Goal: Information Seeking & Learning: Find specific fact

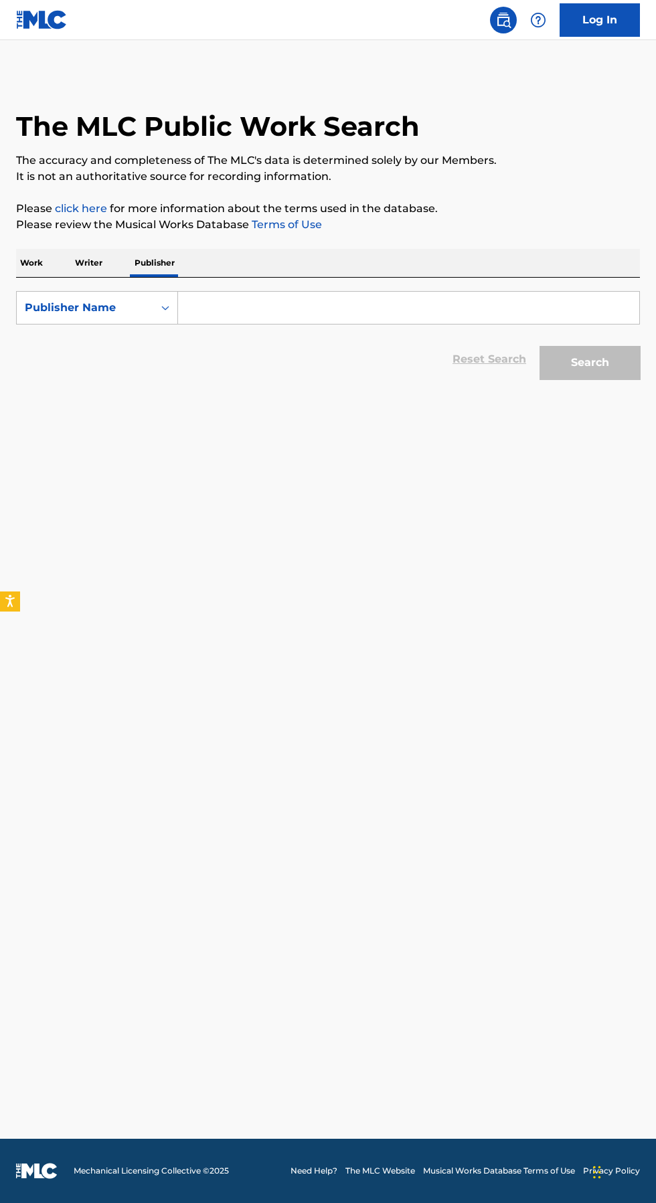
click at [31, 262] on p "Work" at bounding box center [31, 263] width 31 height 28
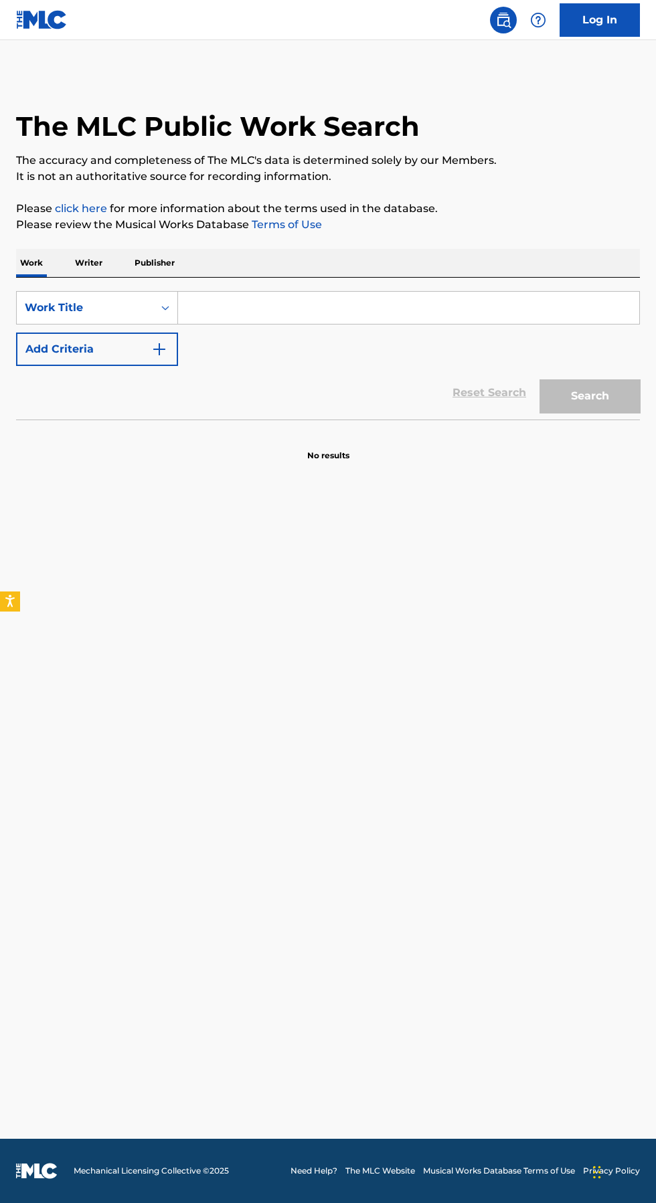
click at [308, 310] on input "Search Form" at bounding box center [408, 308] width 461 height 32
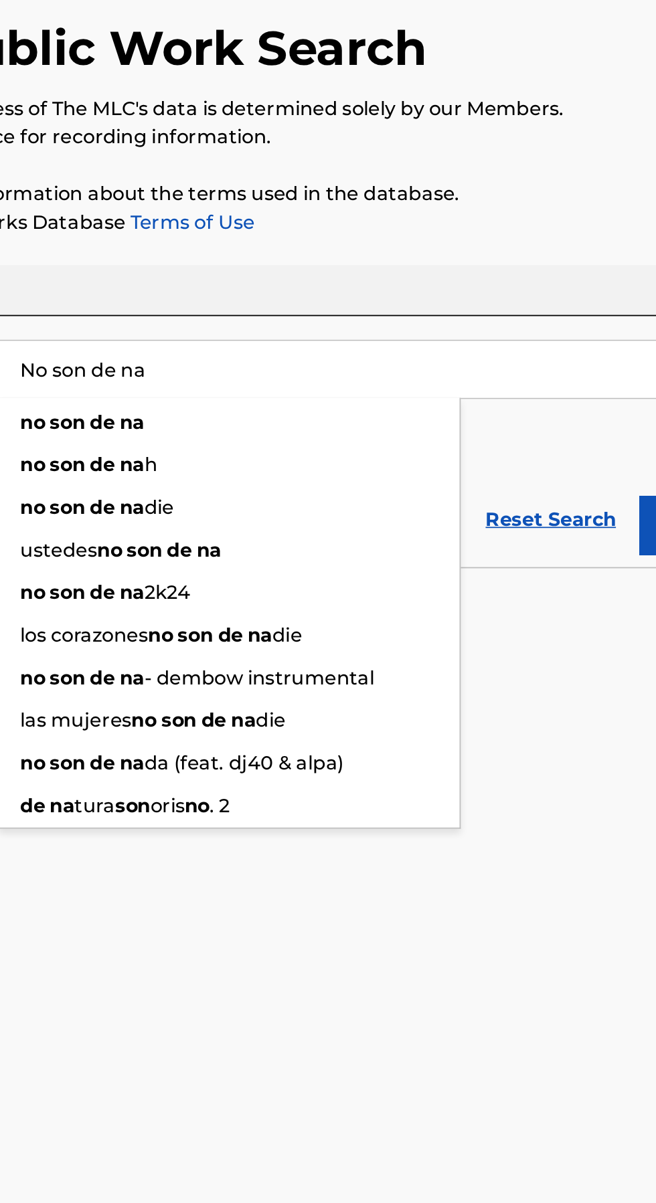
type input "No son de na"
click at [539, 379] on button "Search" at bounding box center [589, 395] width 100 height 33
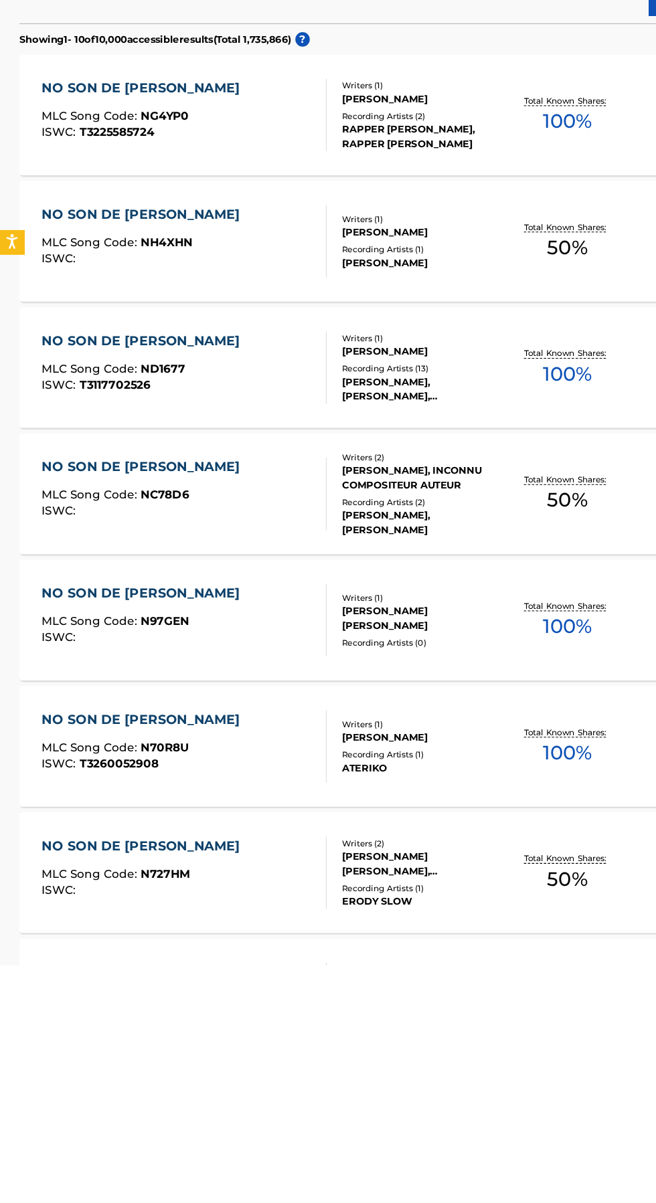
click at [209, 715] on div "NO SON DE NA MLC Song Code : ND1677 ISWC : T3117702526" at bounding box center [153, 706] width 237 height 60
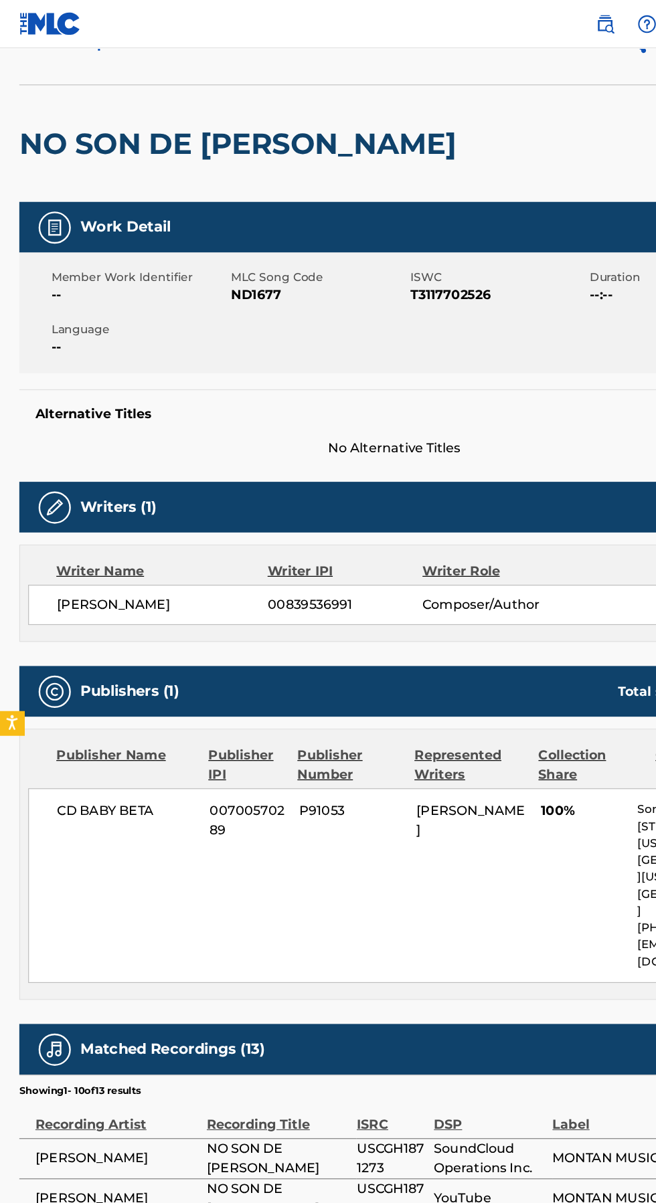
scroll to position [70, 0]
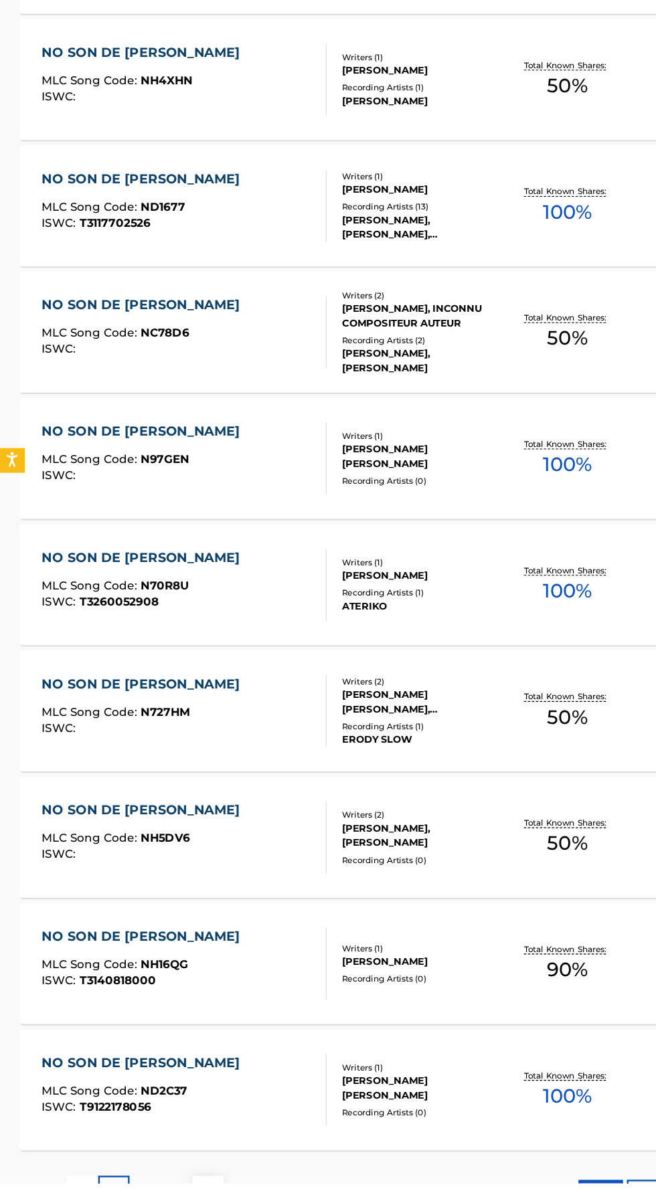
scroll to position [326, 0]
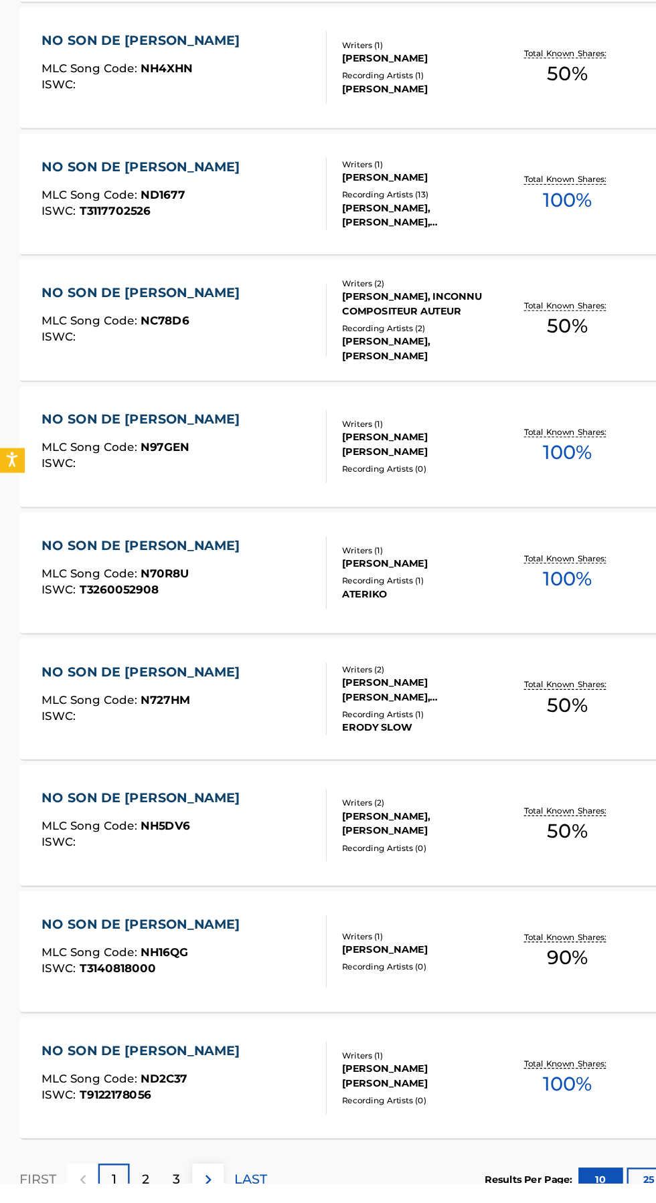
click at [118, 1202] on p "2" at bounding box center [121, 1200] width 6 height 16
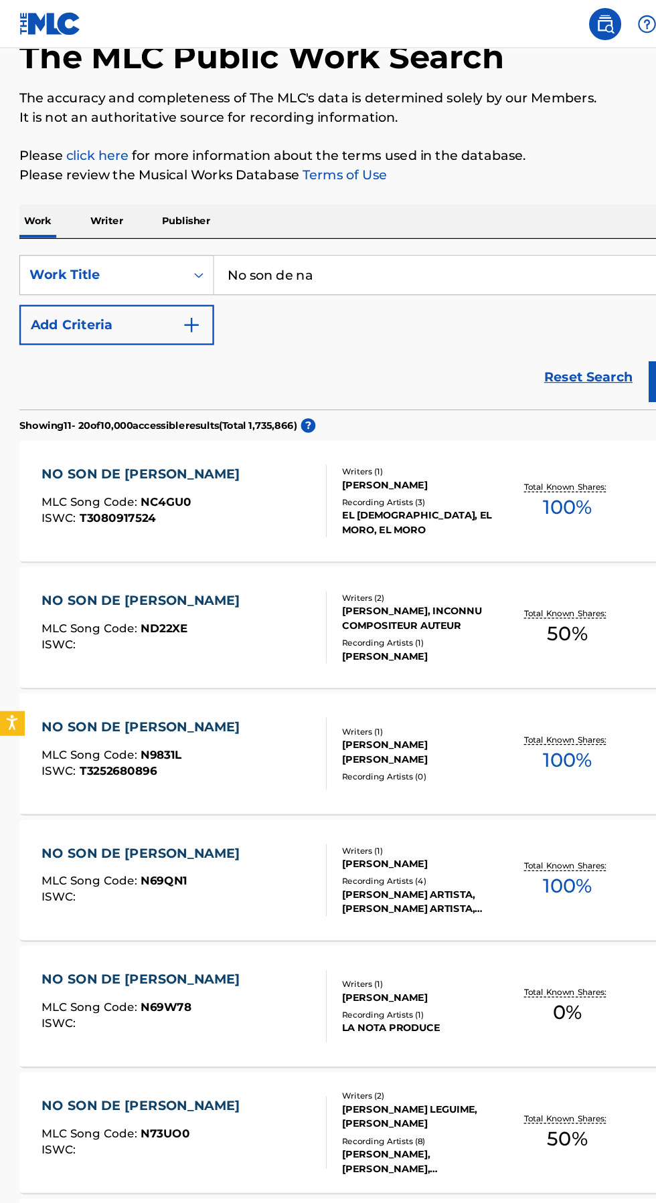
scroll to position [0, 0]
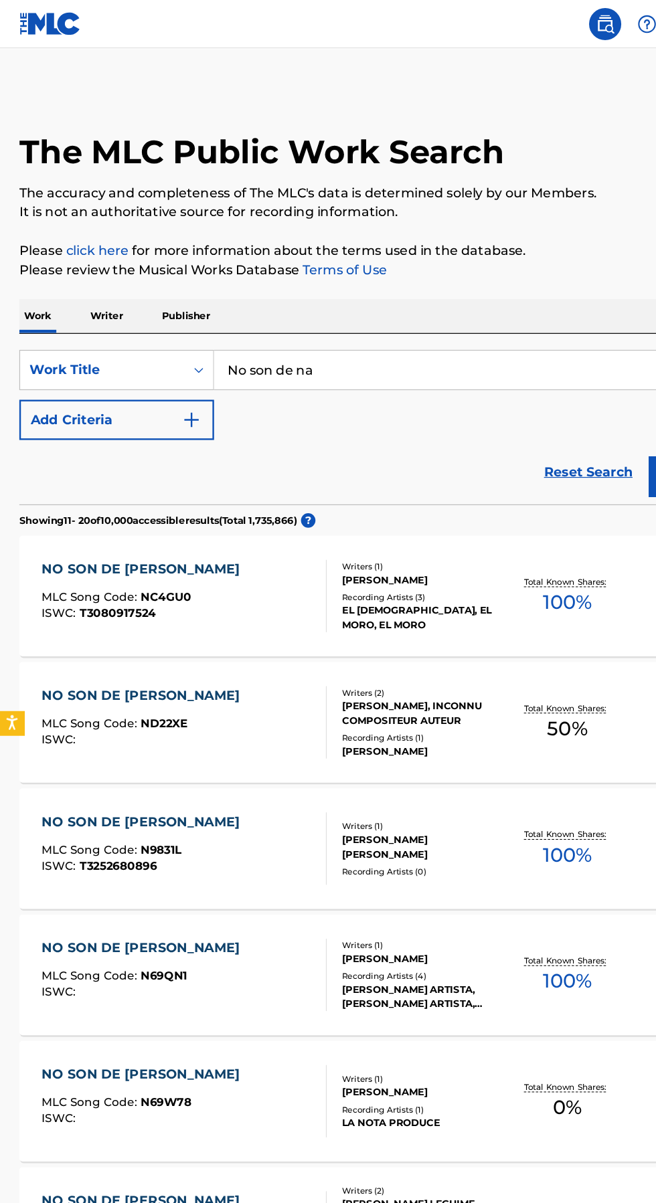
click at [101, 261] on p "Writer" at bounding box center [88, 263] width 35 height 28
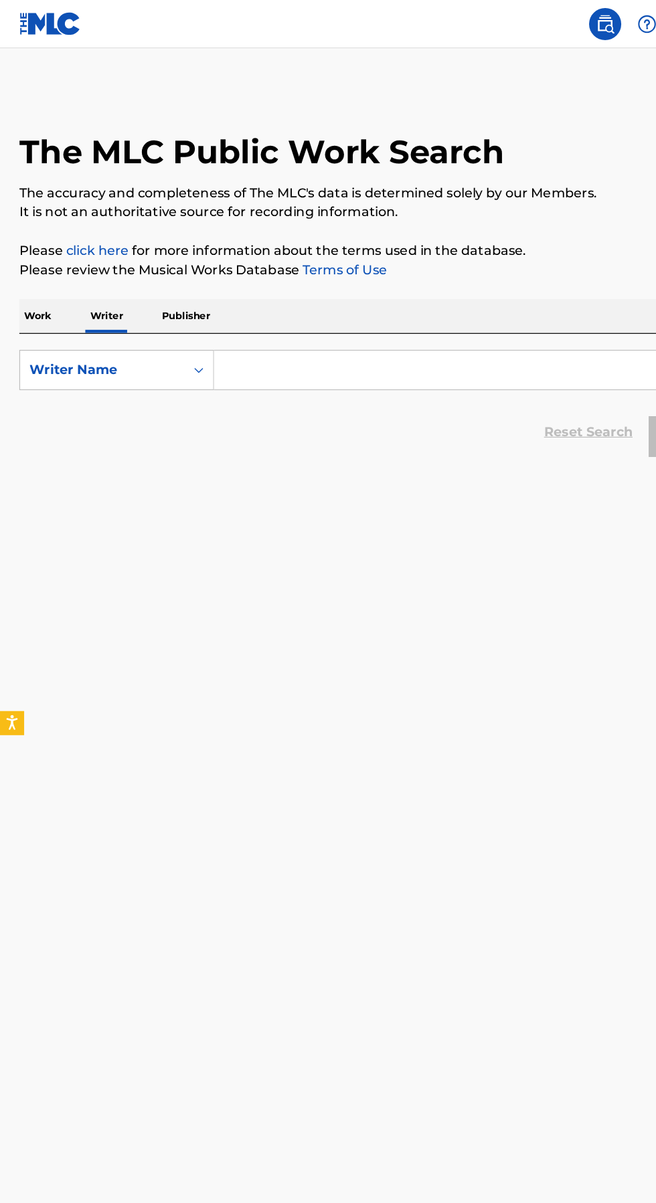
click at [313, 308] on input "Search Form" at bounding box center [408, 308] width 461 height 32
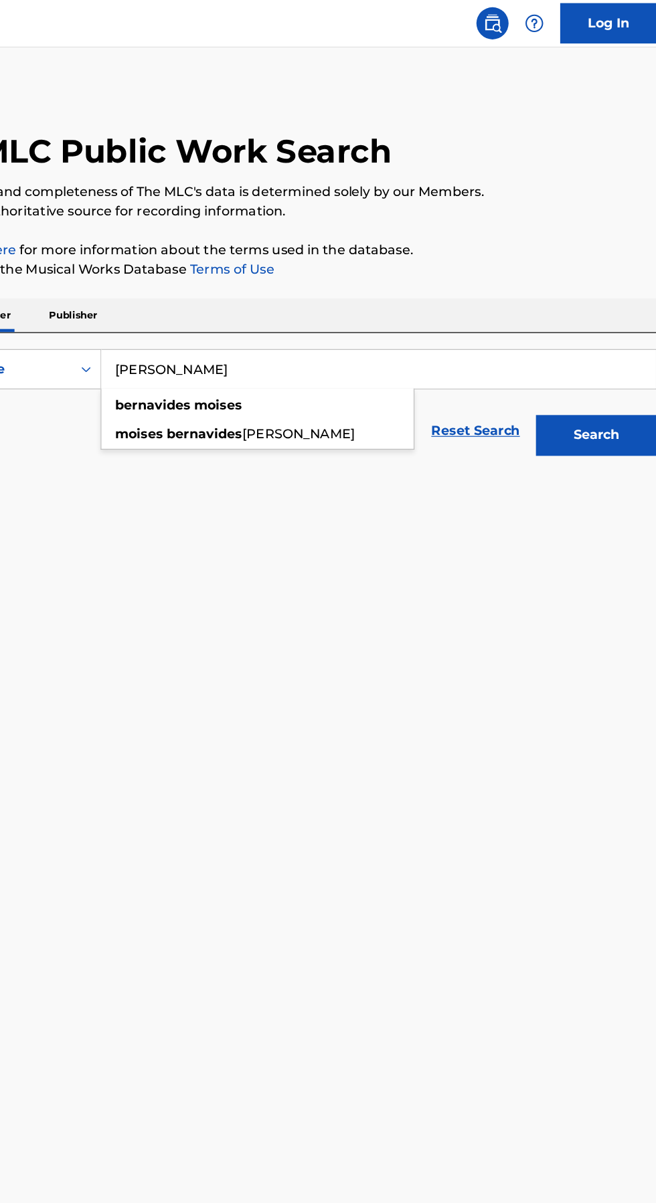
type input "[PERSON_NAME]"
click at [539, 346] on button "Search" at bounding box center [589, 362] width 100 height 33
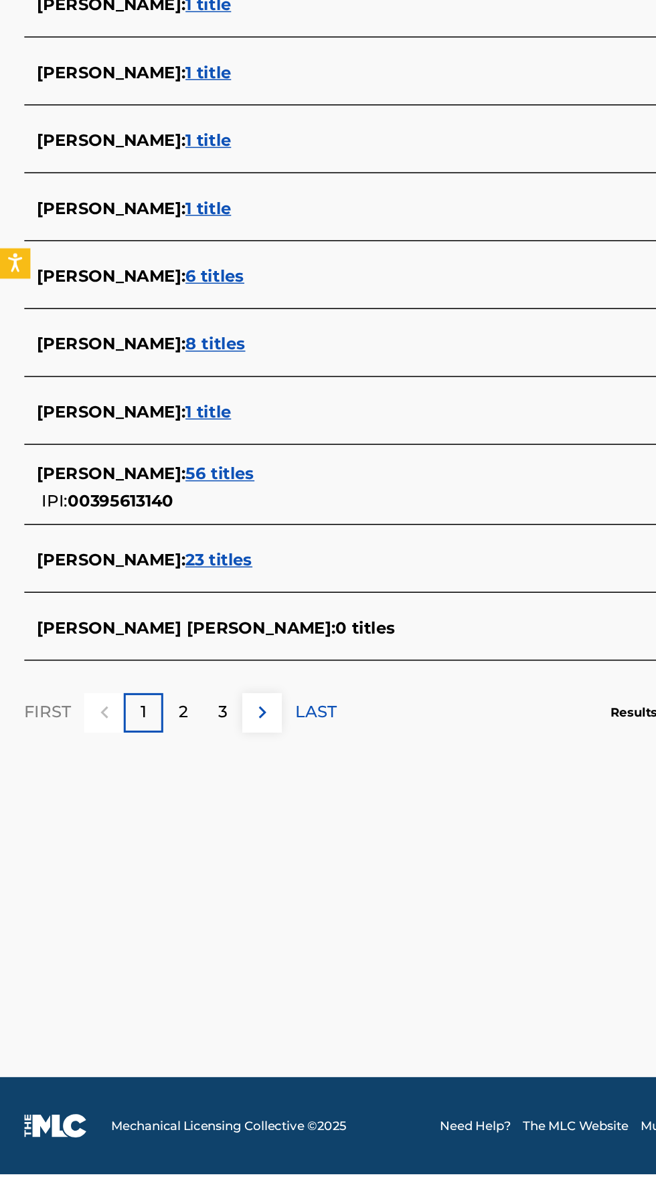
click at [168, 743] on span "56 titles" at bounding box center [144, 740] width 45 height 13
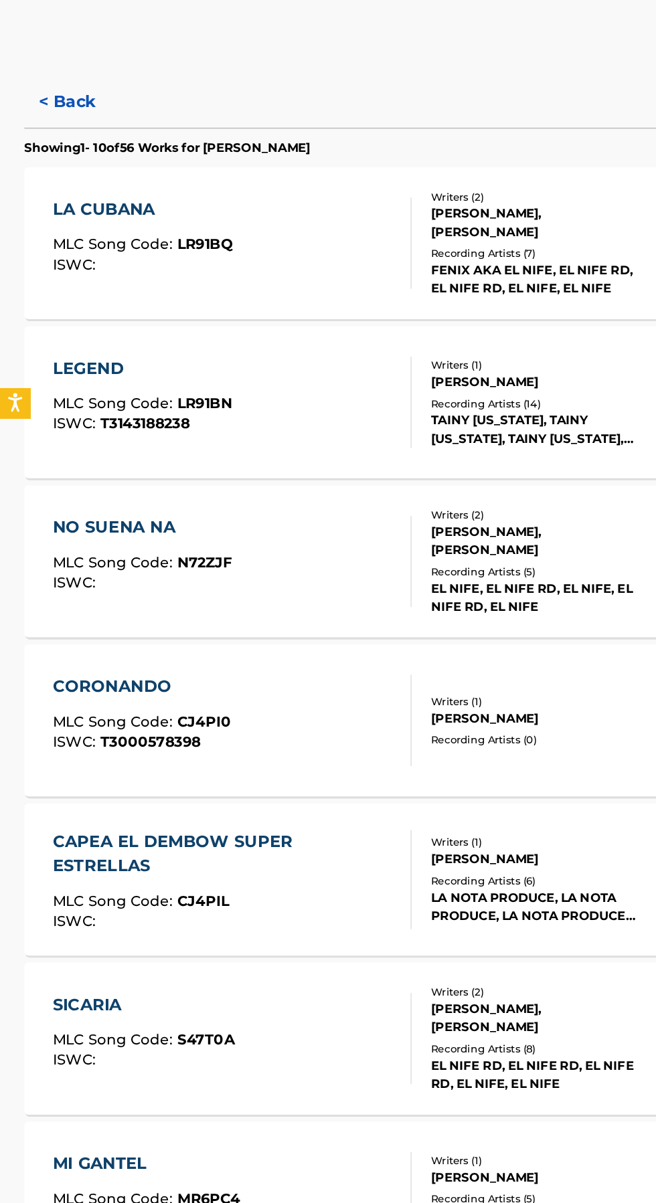
click at [174, 705] on div "NO SUENA NA MLC Song Code : N72ZJF ISWC :" at bounding box center [153, 706] width 237 height 60
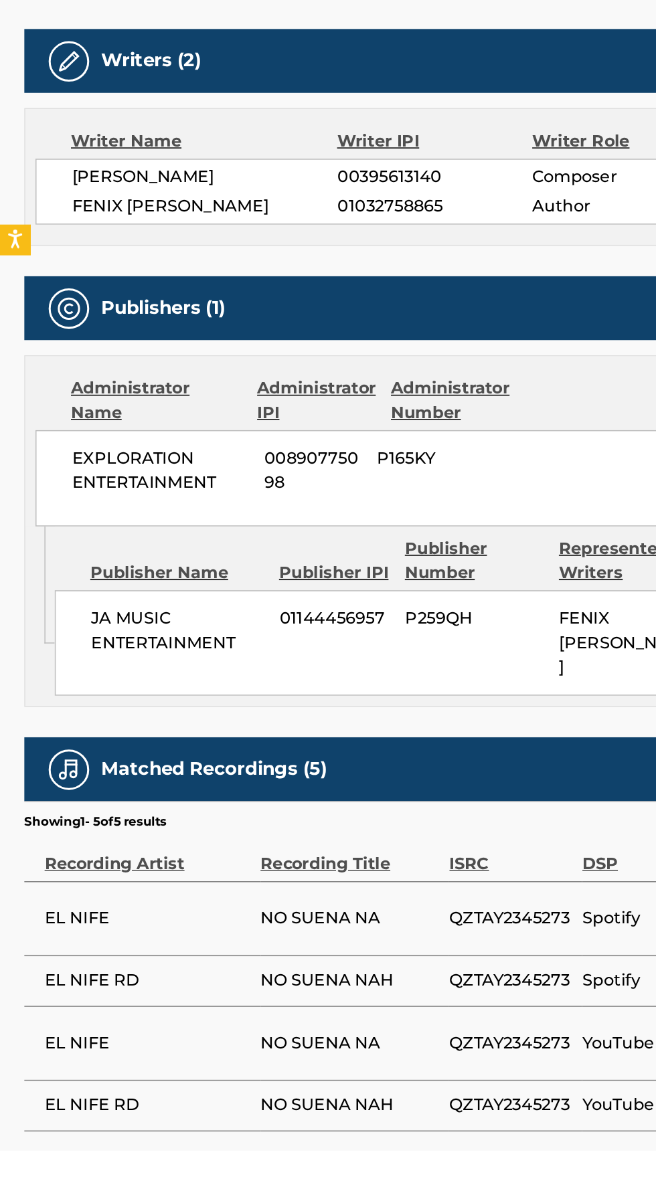
scroll to position [9, 0]
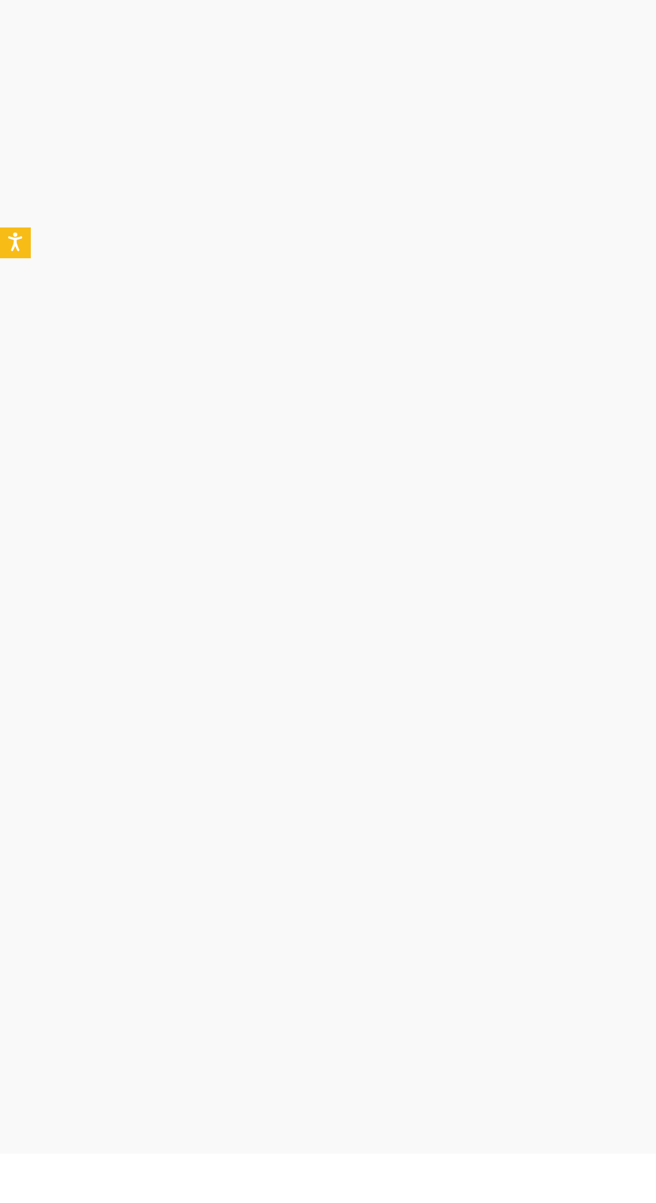
scroll to position [326, 0]
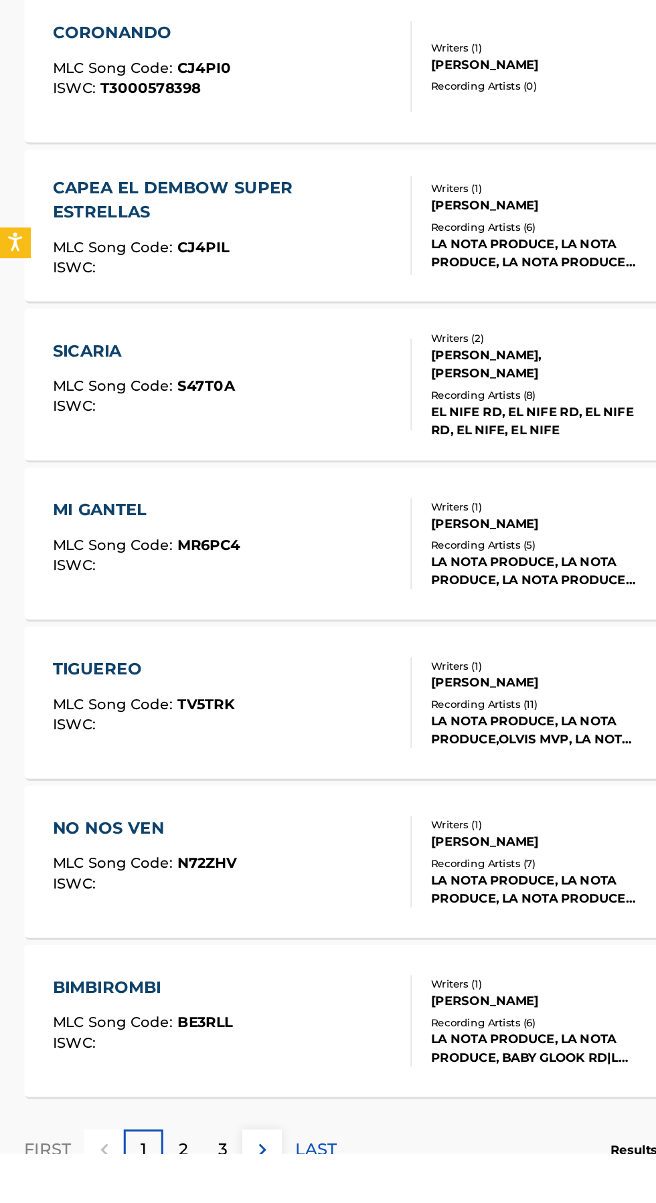
click at [175, 895] on div "TIGUEREO MLC Song Code : TV5TRK ISWC :" at bounding box center [153, 905] width 237 height 60
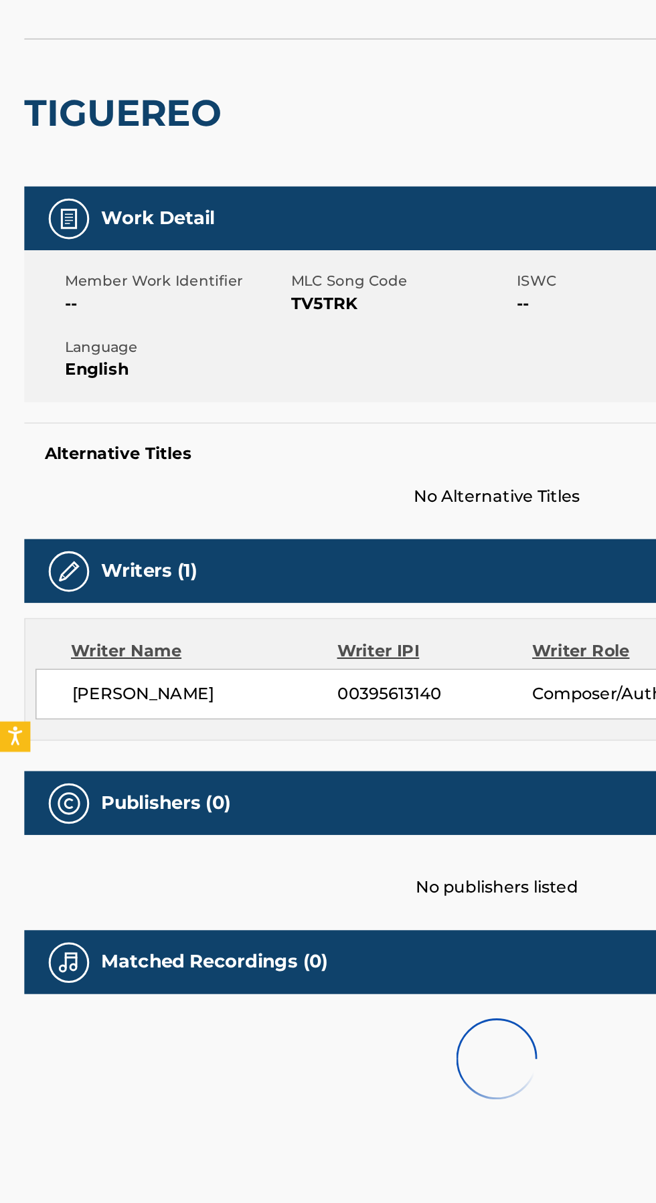
scroll to position [33, 0]
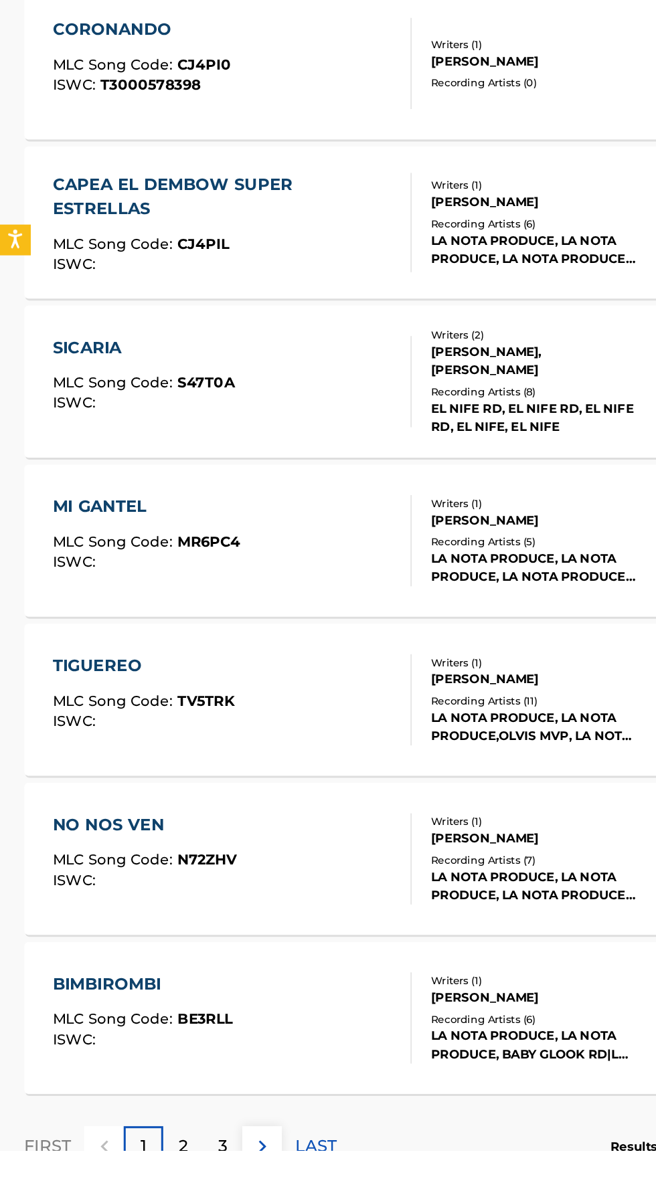
scroll to position [326, 0]
click at [120, 1200] on p "2" at bounding box center [121, 1200] width 6 height 16
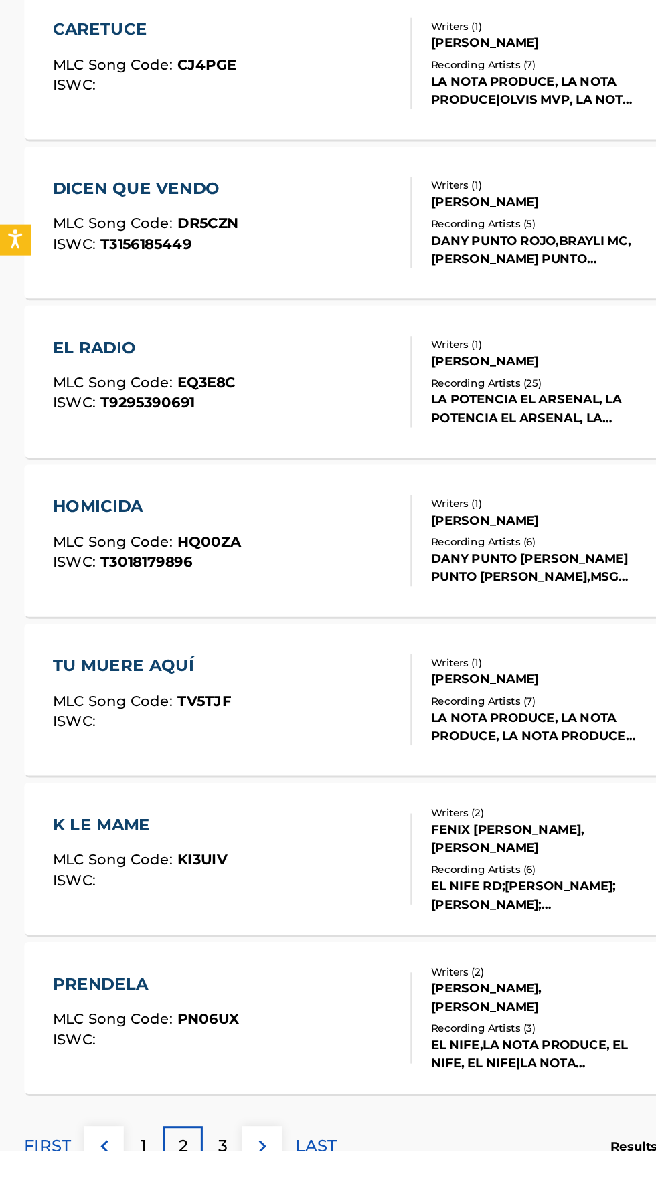
click at [147, 1202] on p "3" at bounding box center [147, 1200] width 6 height 16
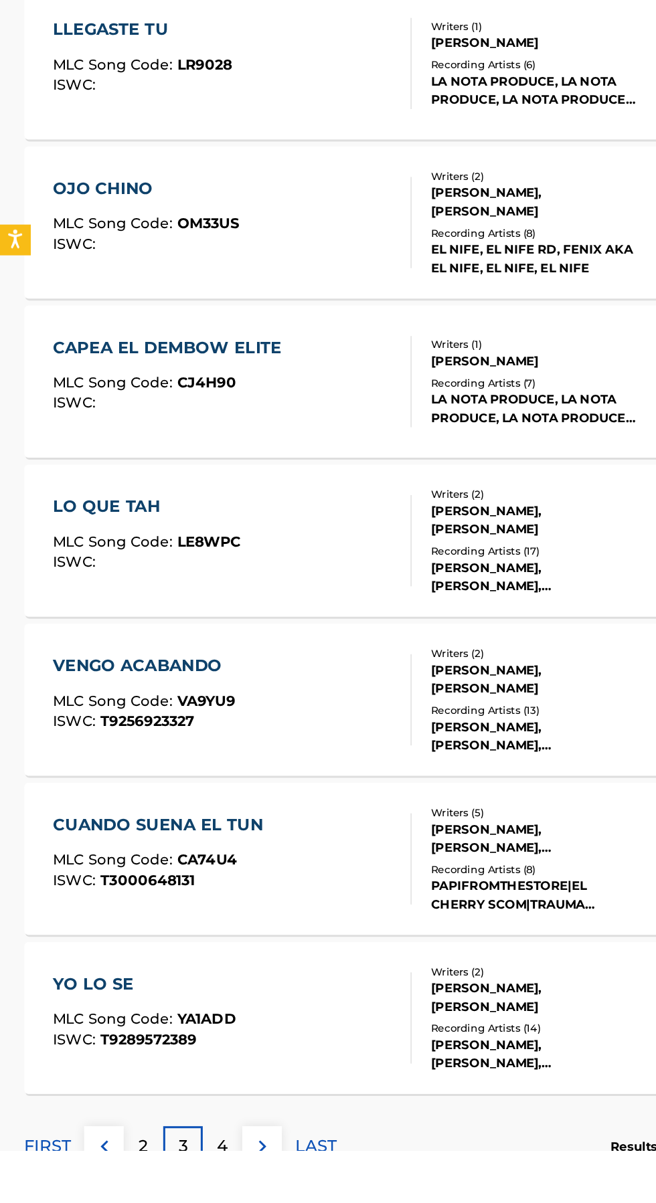
click at [161, 895] on div "VENGO ACABANDO MLC Song Code : VA9YU9 ISWC : T9256923327" at bounding box center [153, 905] width 237 height 60
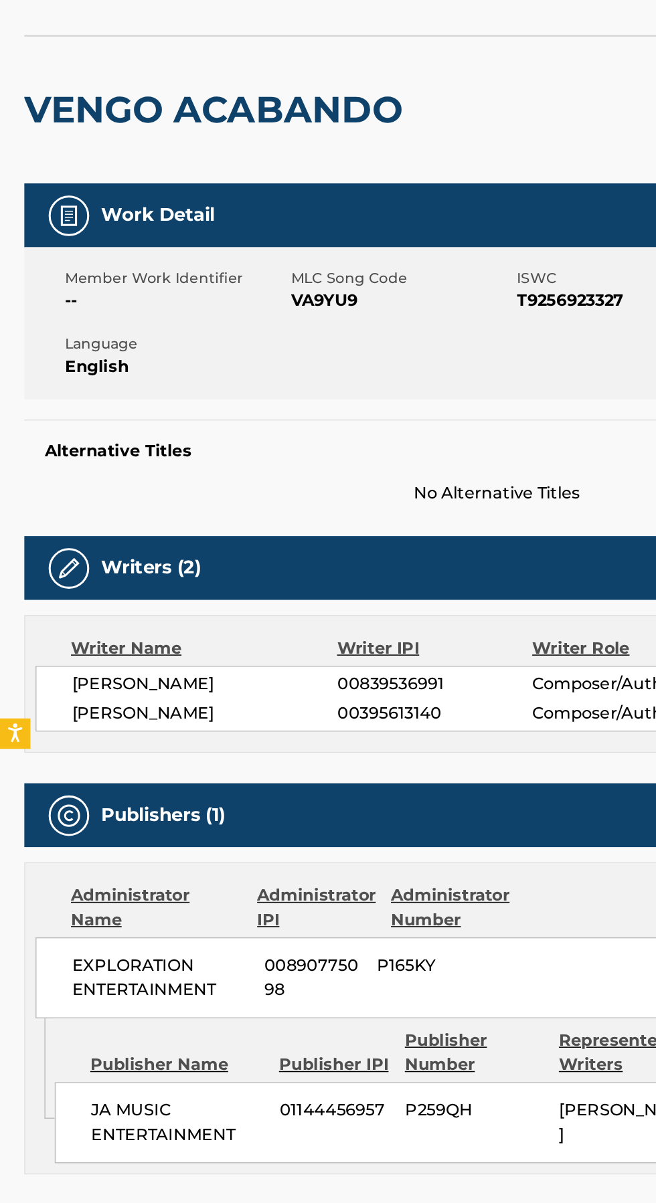
scroll to position [225, 0]
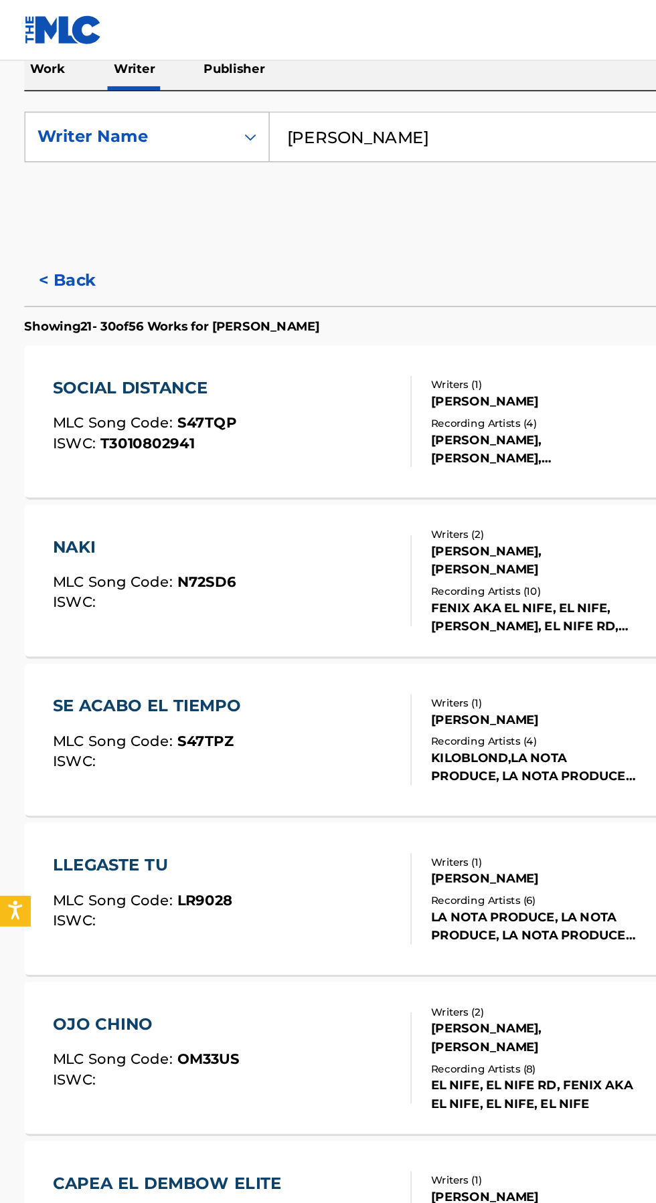
scroll to position [199, 0]
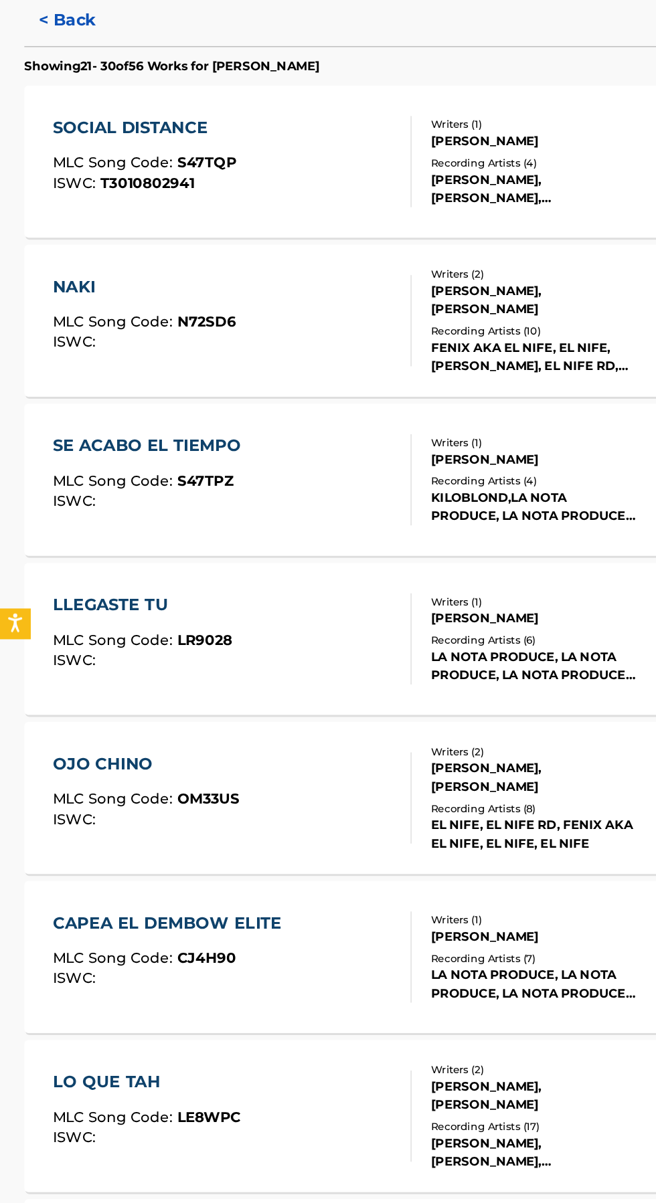
click at [146, 509] on span "S47TPZ" at bounding box center [135, 507] width 37 height 12
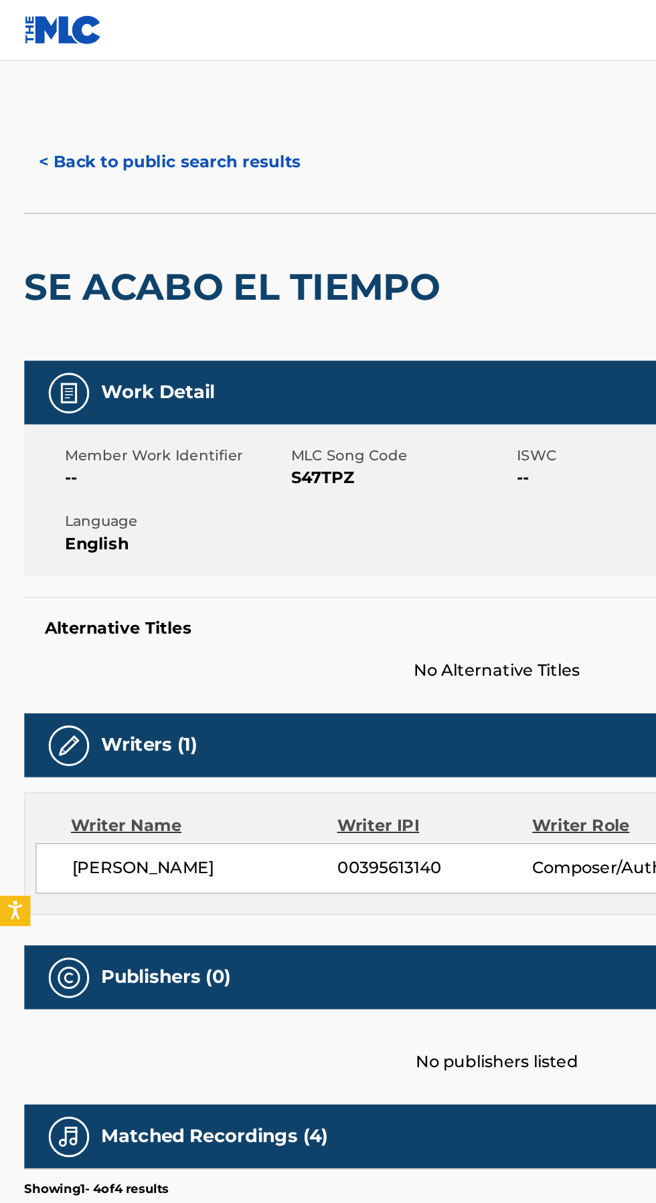
click at [57, 106] on button "< Back to public search results" at bounding box center [112, 106] width 192 height 33
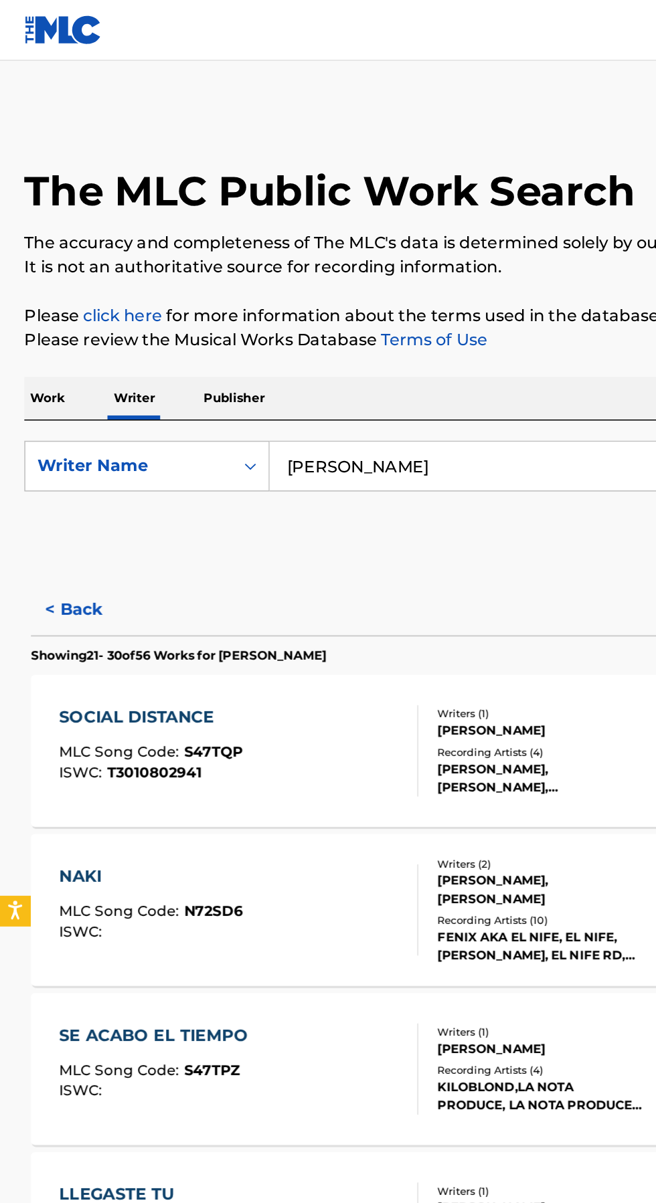
scroll to position [102, 0]
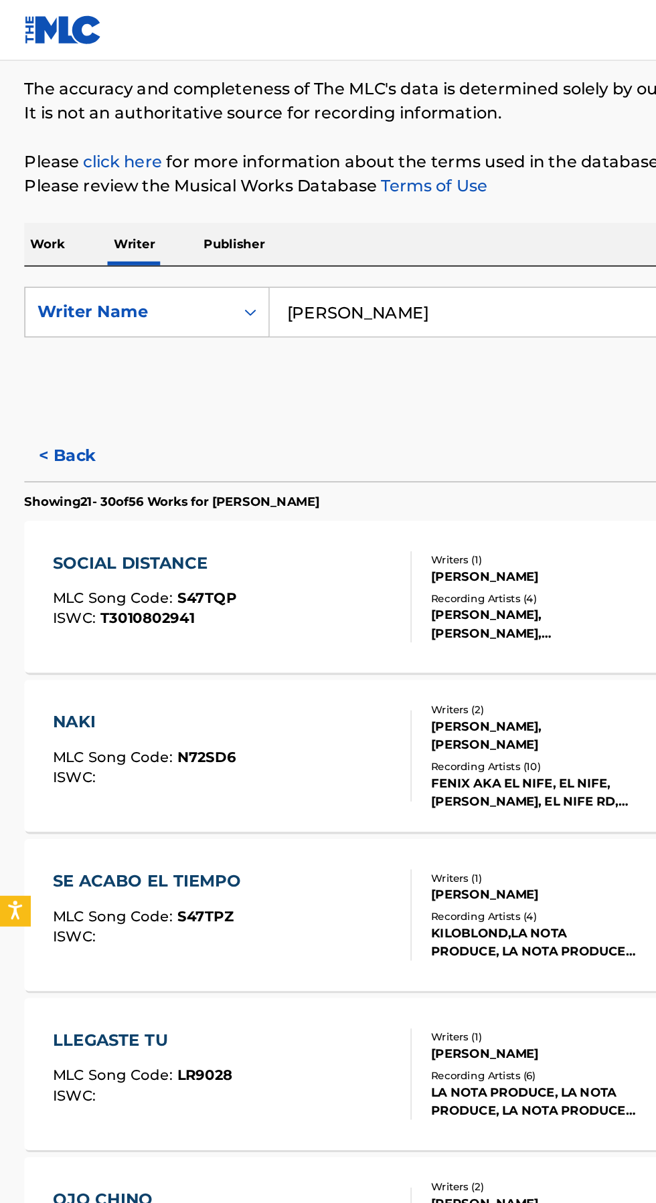
click at [156, 158] on p "Publisher" at bounding box center [154, 161] width 48 height 28
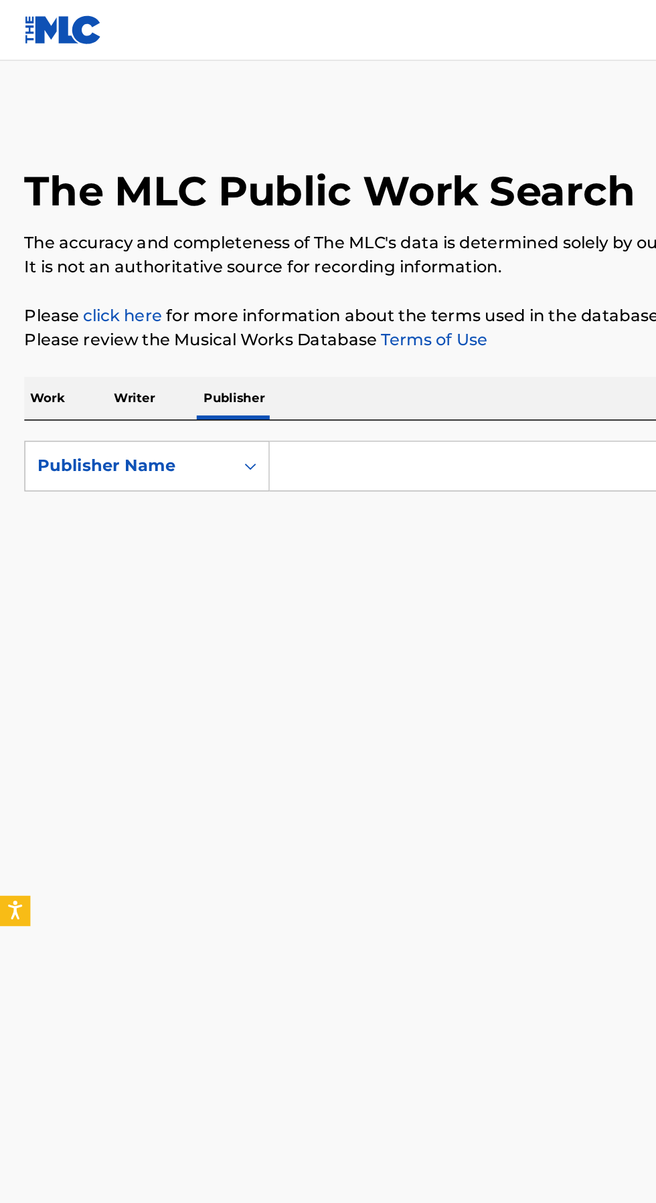
click at [250, 309] on input "Search Form" at bounding box center [408, 308] width 461 height 32
type input "M"
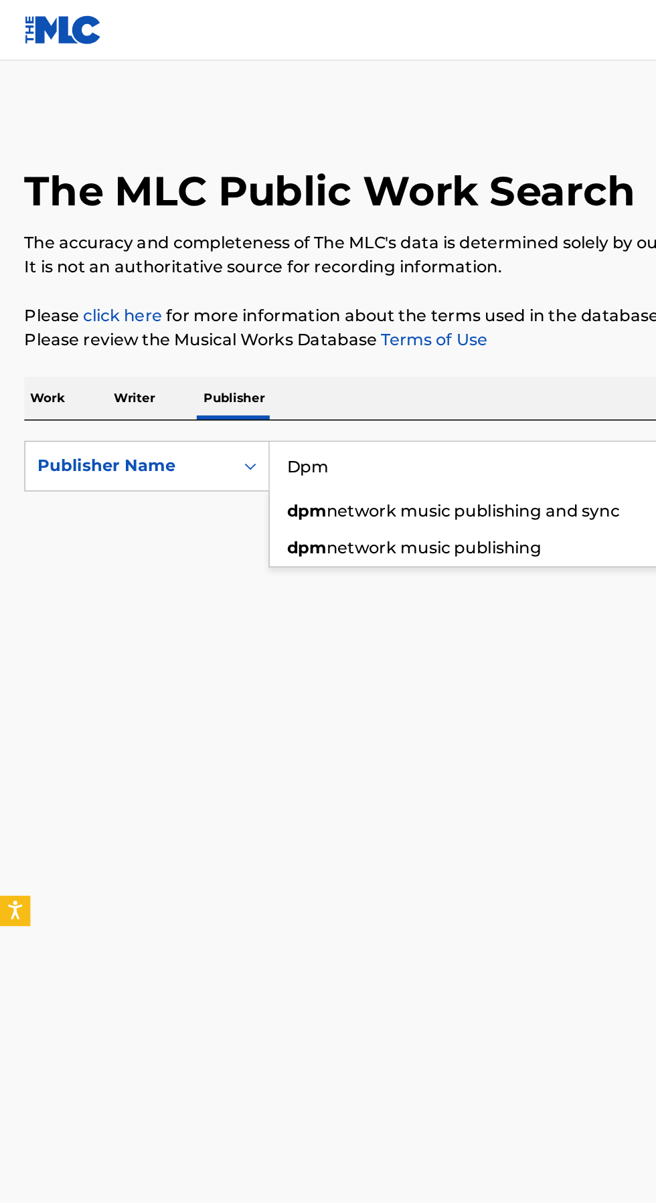
type input "Dpm"
click at [539, 346] on button "Search" at bounding box center [589, 362] width 100 height 33
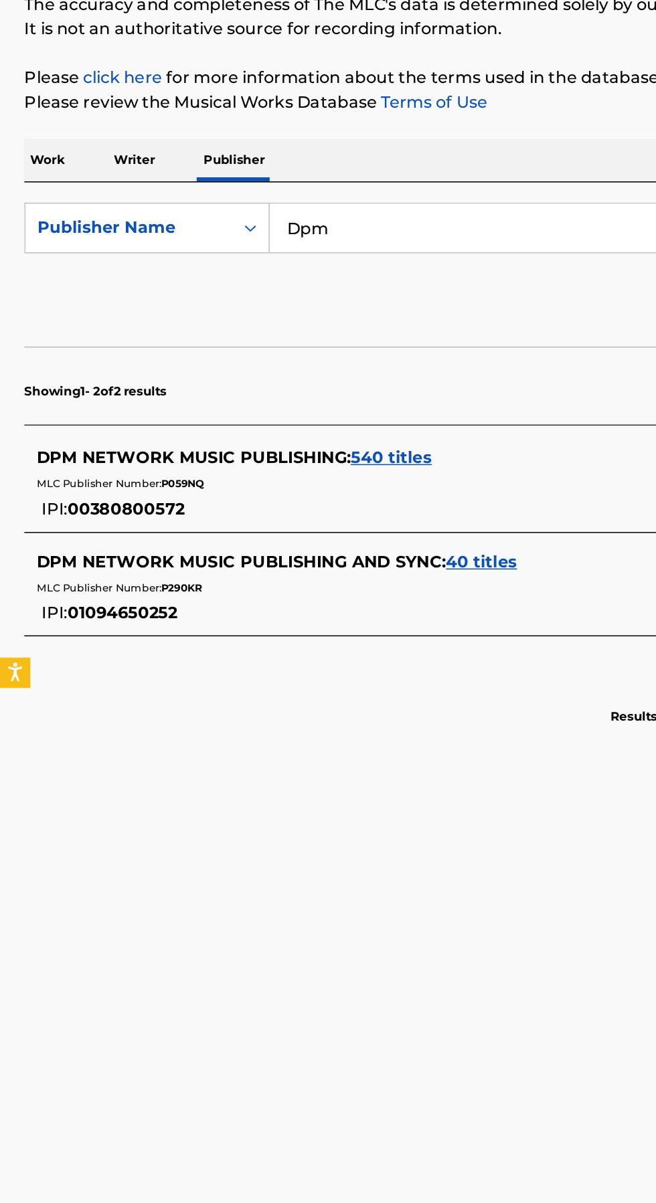
click at [324, 524] on span "40 titles" at bounding box center [317, 528] width 47 height 13
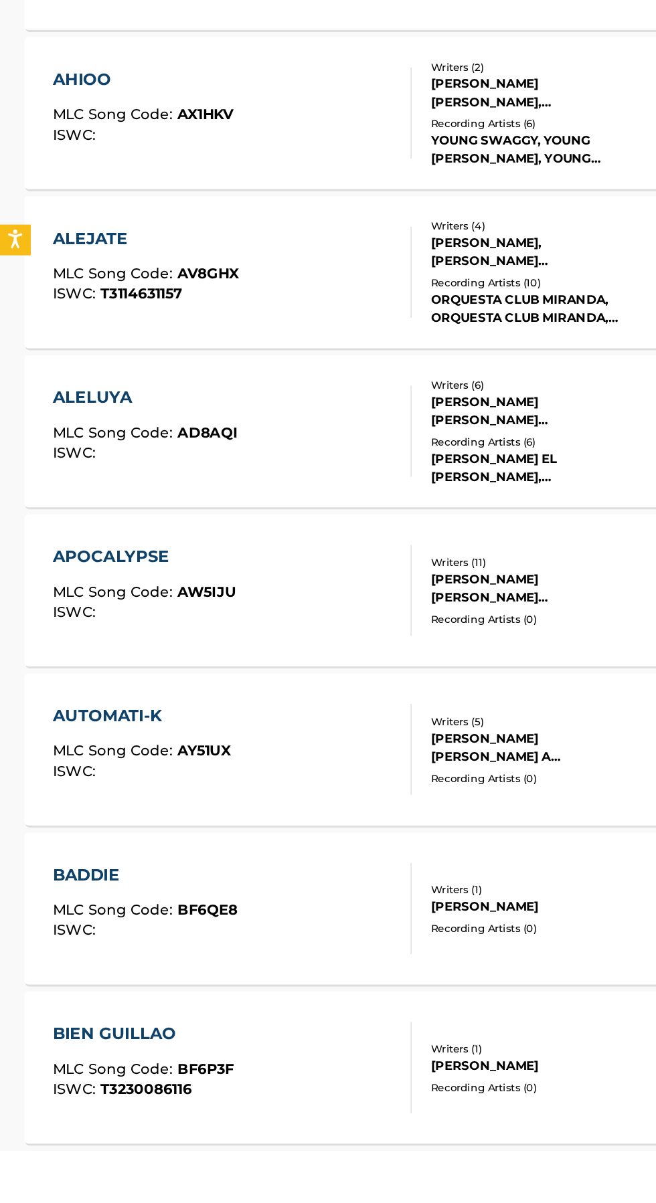
scroll to position [116, 0]
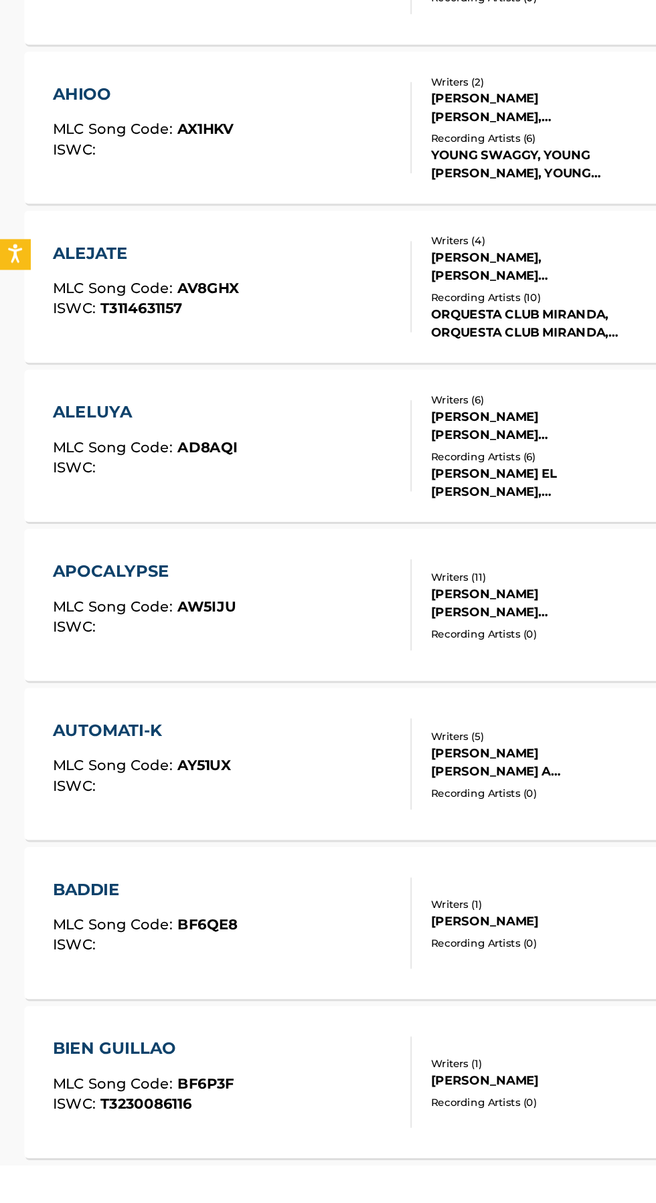
click at [211, 720] on div "ALELUYA MLC Song Code : AD8AQI ISWC :" at bounding box center [153, 728] width 237 height 60
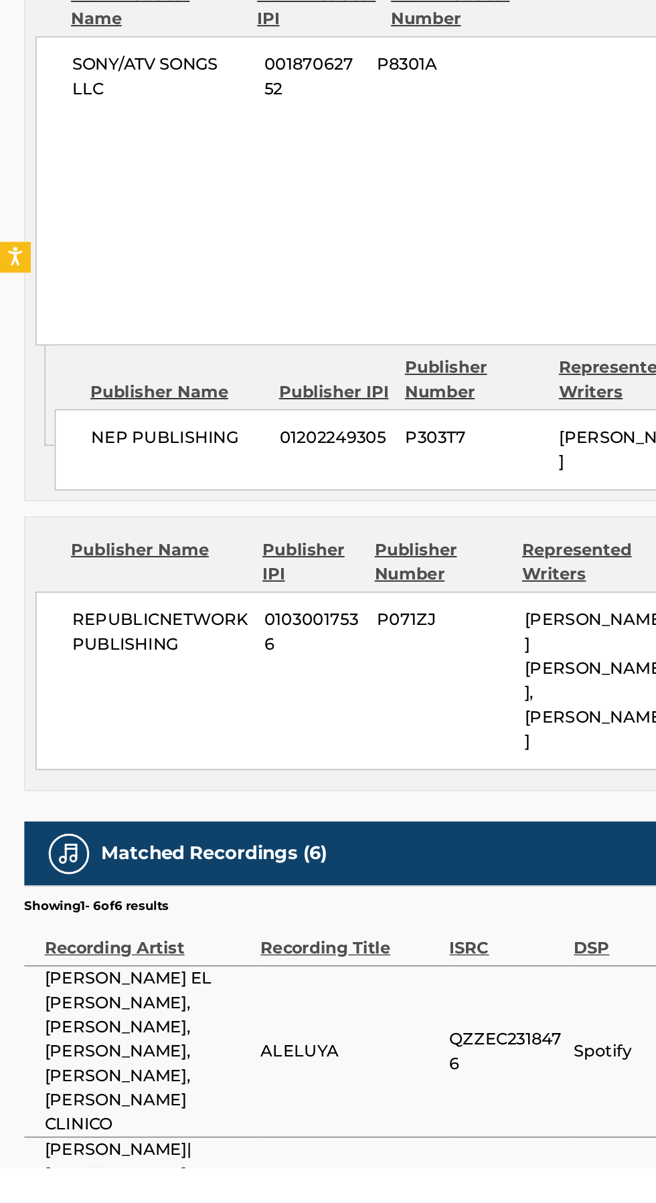
scroll to position [579, 0]
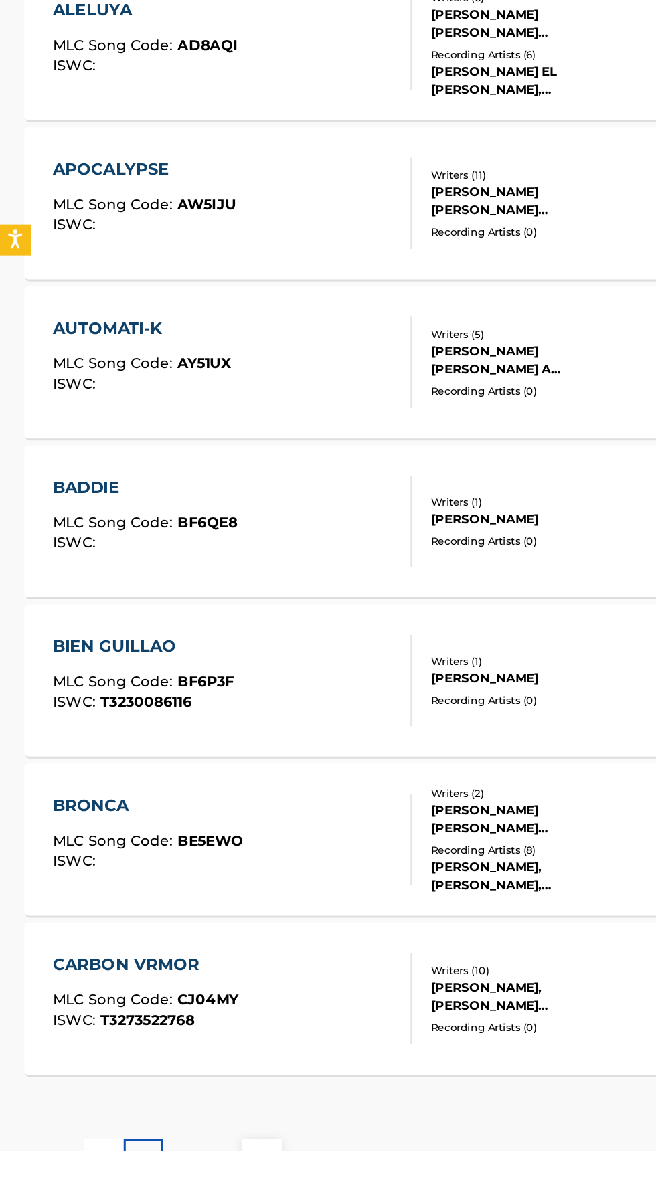
scroll to position [379, 0]
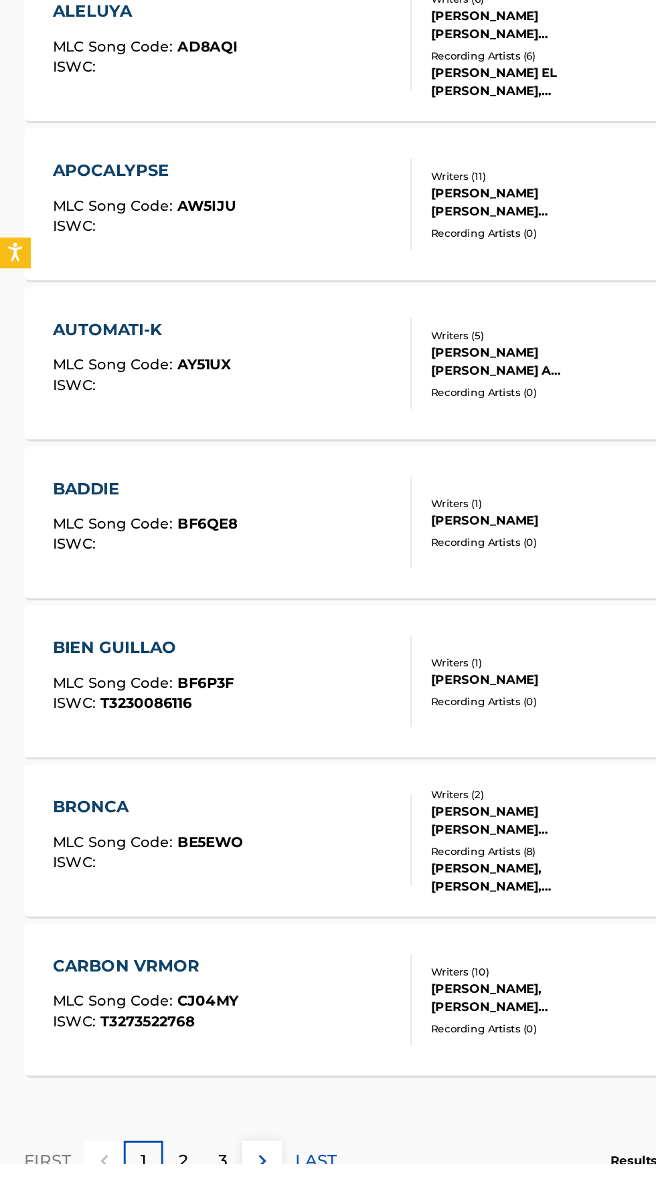
click at [124, 1201] on p "2" at bounding box center [121, 1201] width 6 height 16
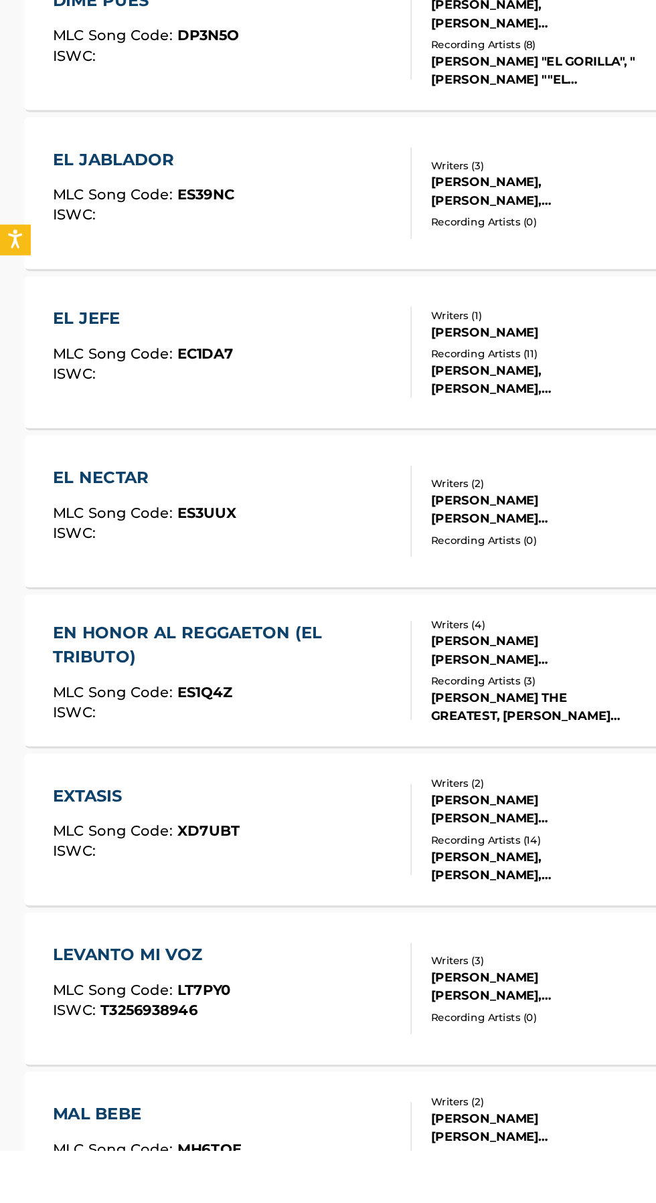
scroll to position [167, 0]
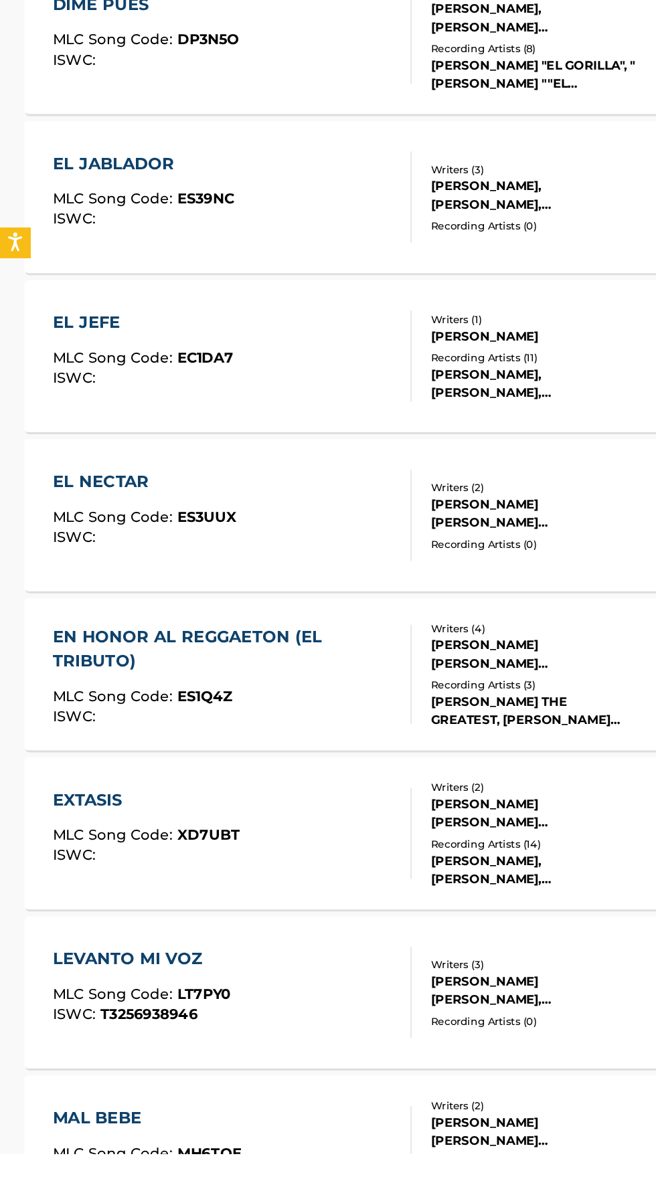
click at [255, 778] on div "EL NECTAR MLC Song Code : ES3UUX ISWC :" at bounding box center [153, 781] width 237 height 60
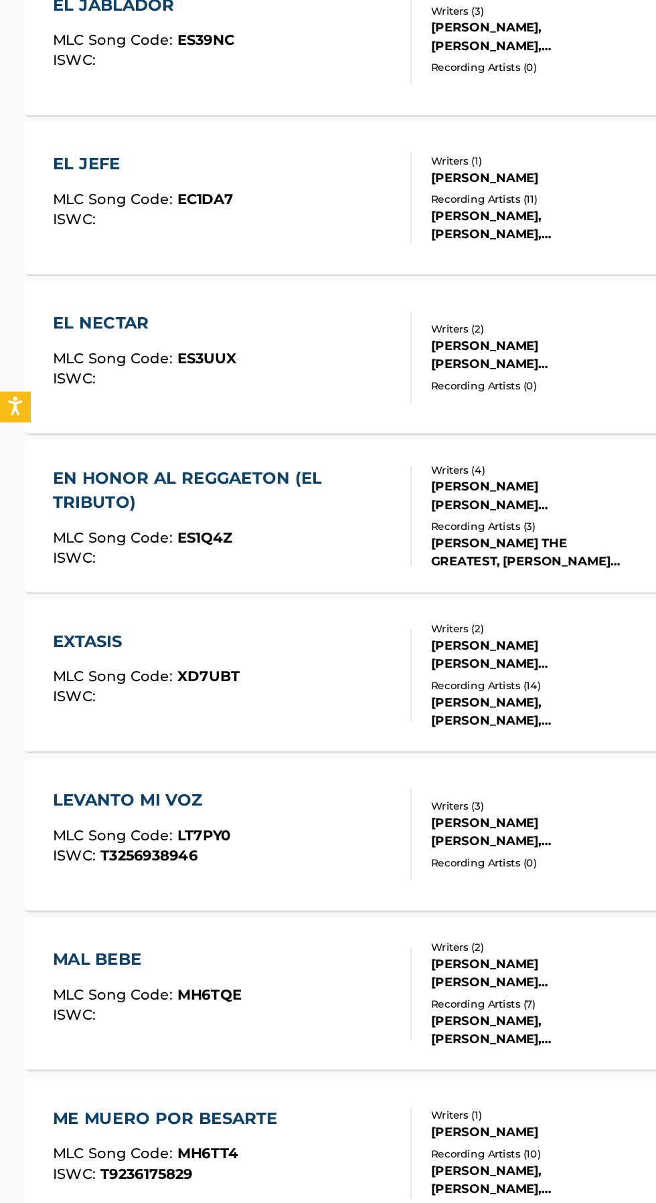
scroll to position [380, 0]
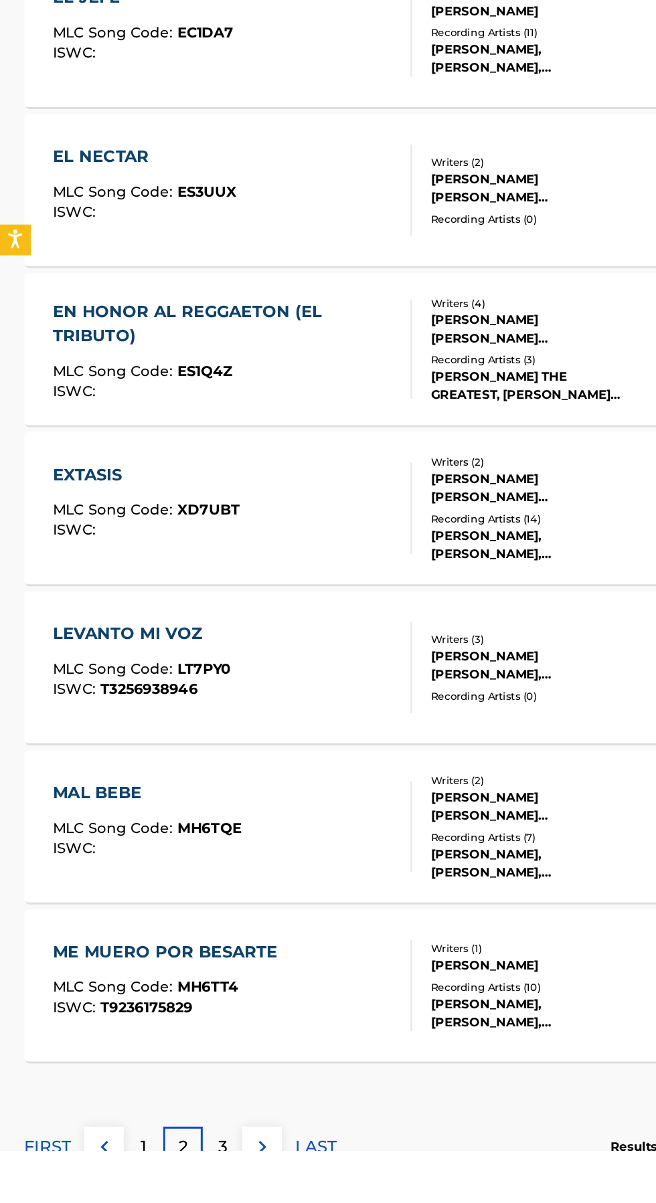
click at [147, 1199] on p "3" at bounding box center [147, 1200] width 6 height 16
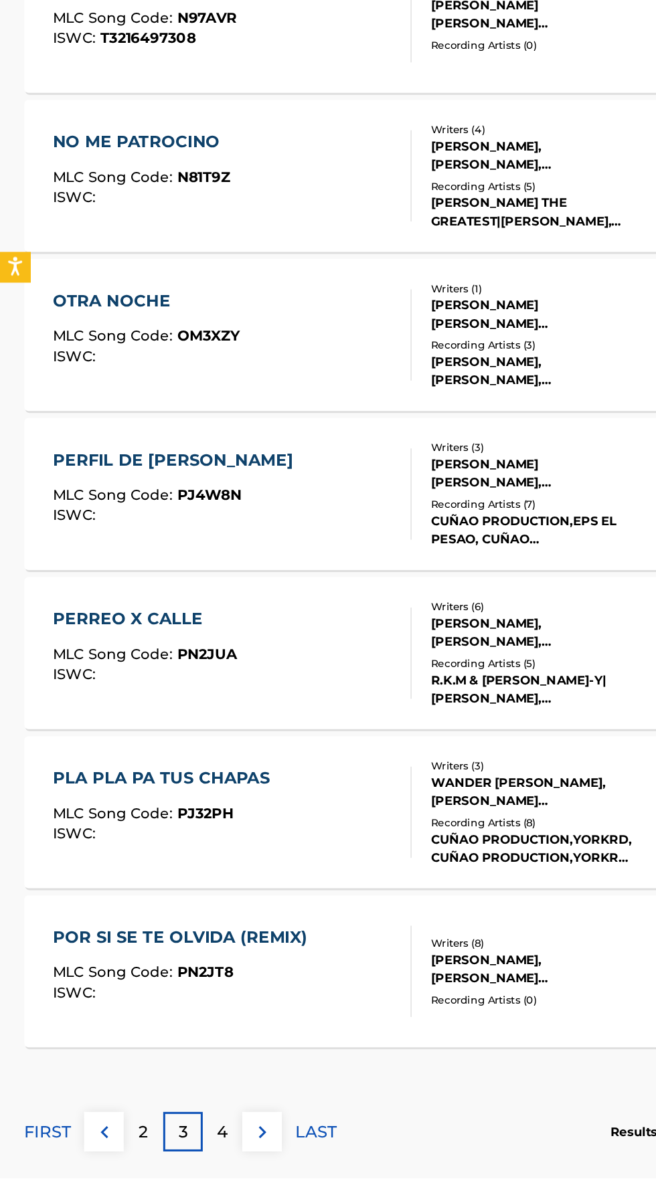
scroll to position [441, 0]
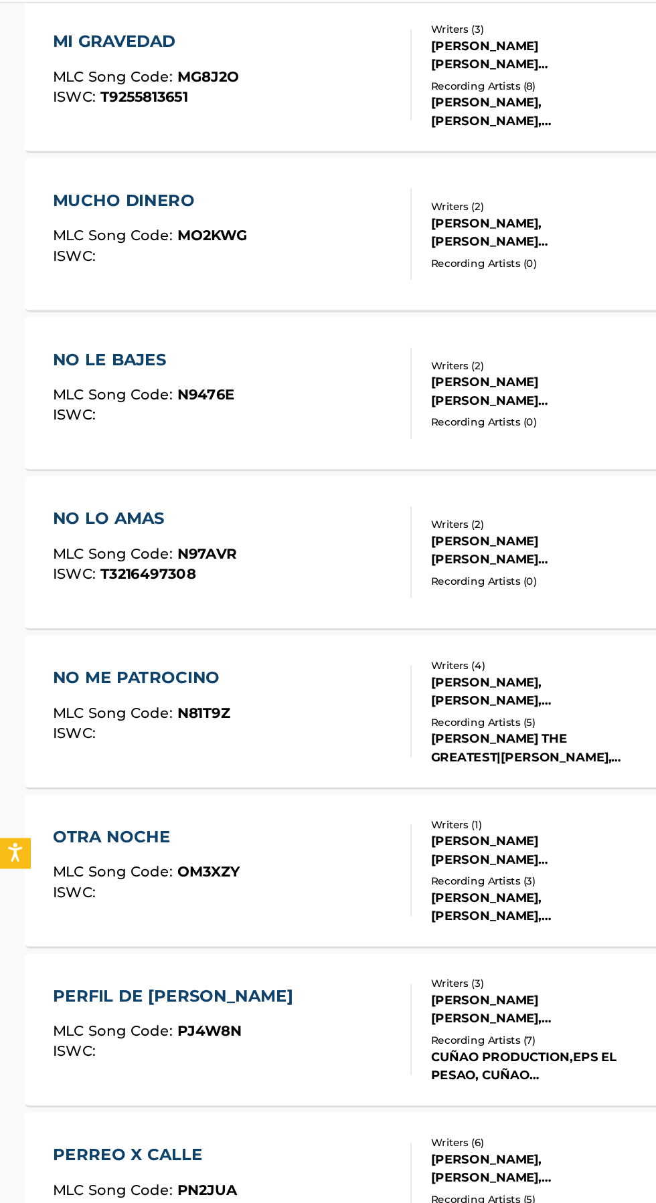
click at [273, 204] on div "Writers ( 2 ) [PERSON_NAME], [PERSON_NAME] [PERSON_NAME] DEL [PERSON_NAME] Reco…" at bounding box center [346, 193] width 148 height 48
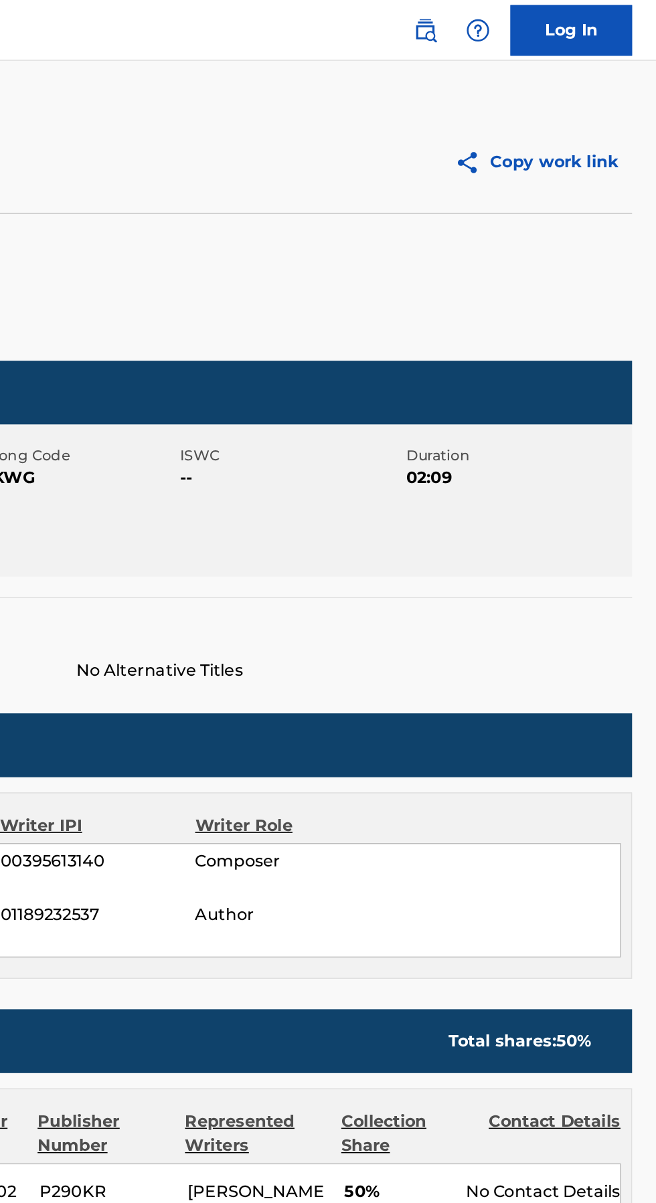
click at [577, 100] on button "Copy work link" at bounding box center [576, 106] width 126 height 33
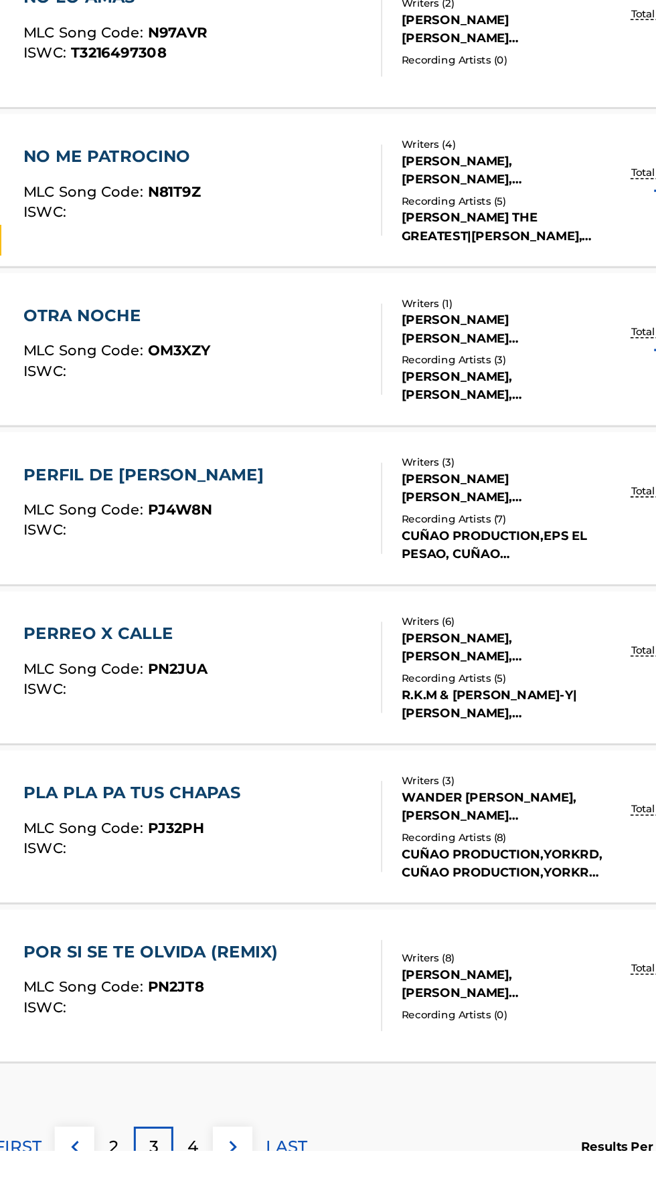
scroll to position [380, 0]
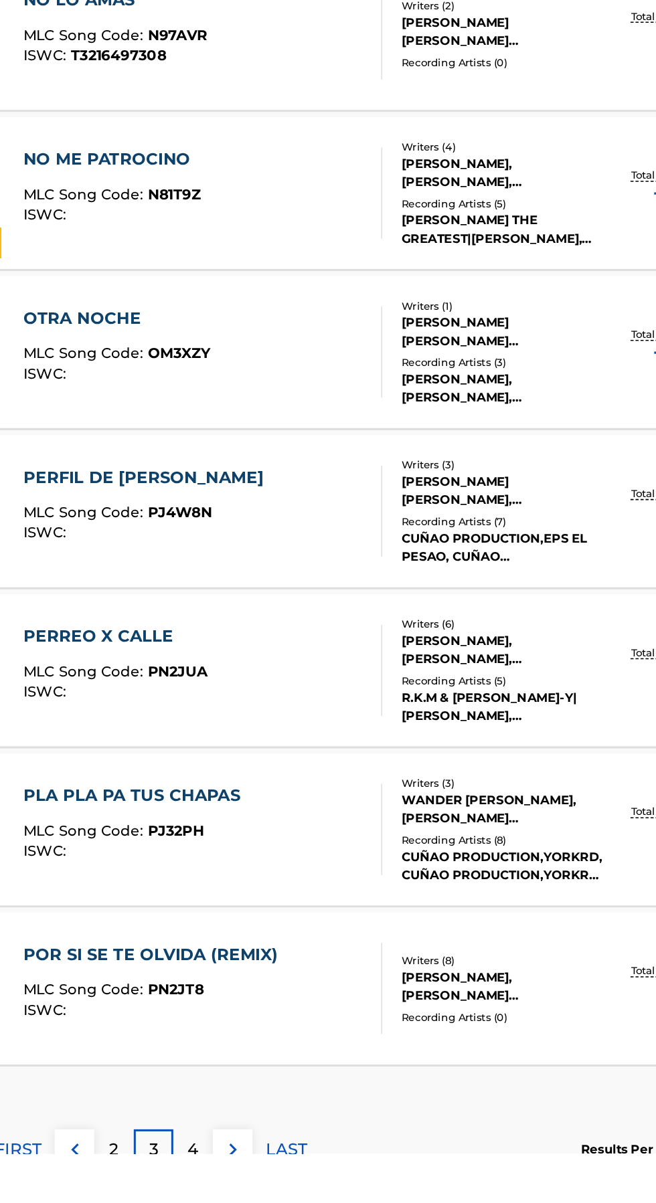
click at [147, 1199] on p "4" at bounding box center [146, 1200] width 7 height 16
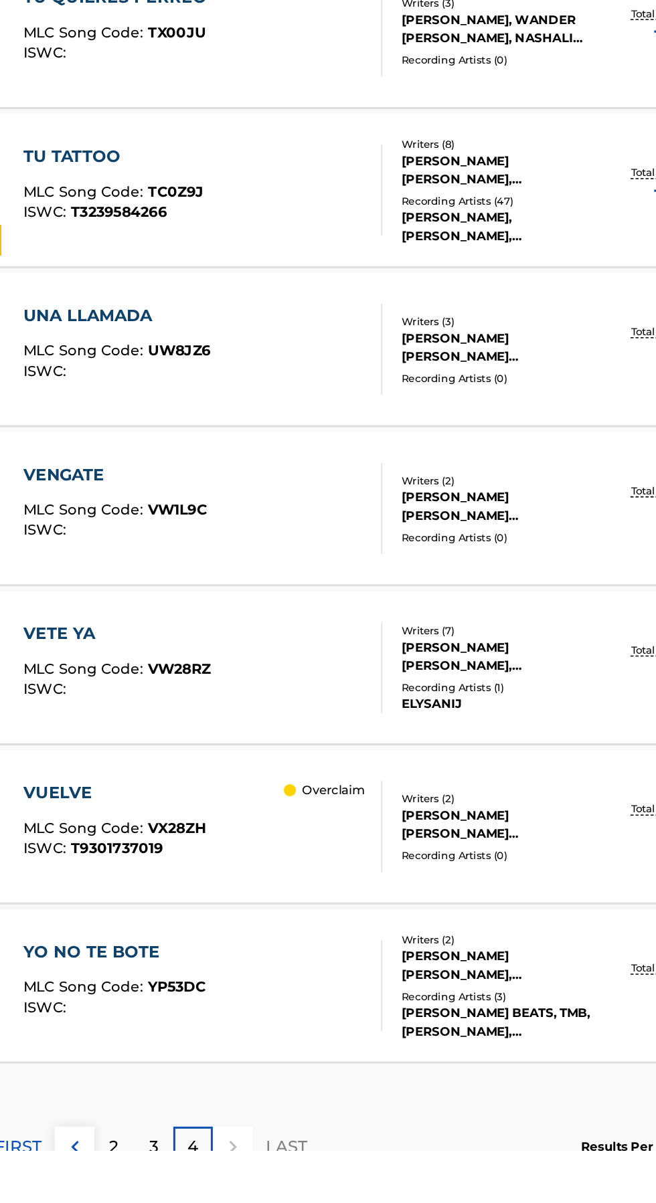
click at [196, 1199] on p "LAST" at bounding box center [208, 1200] width 27 height 16
click at [211, 1197] on p "LAST" at bounding box center [208, 1200] width 27 height 16
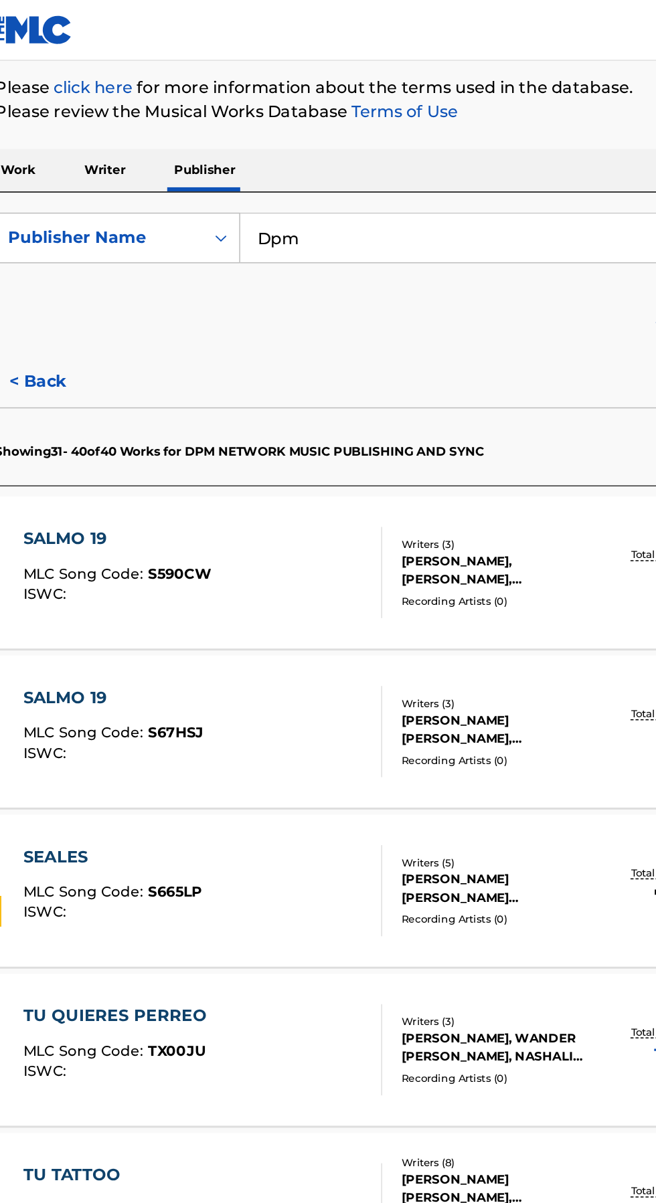
scroll to position [0, 0]
